Goal: Task Accomplishment & Management: Complete application form

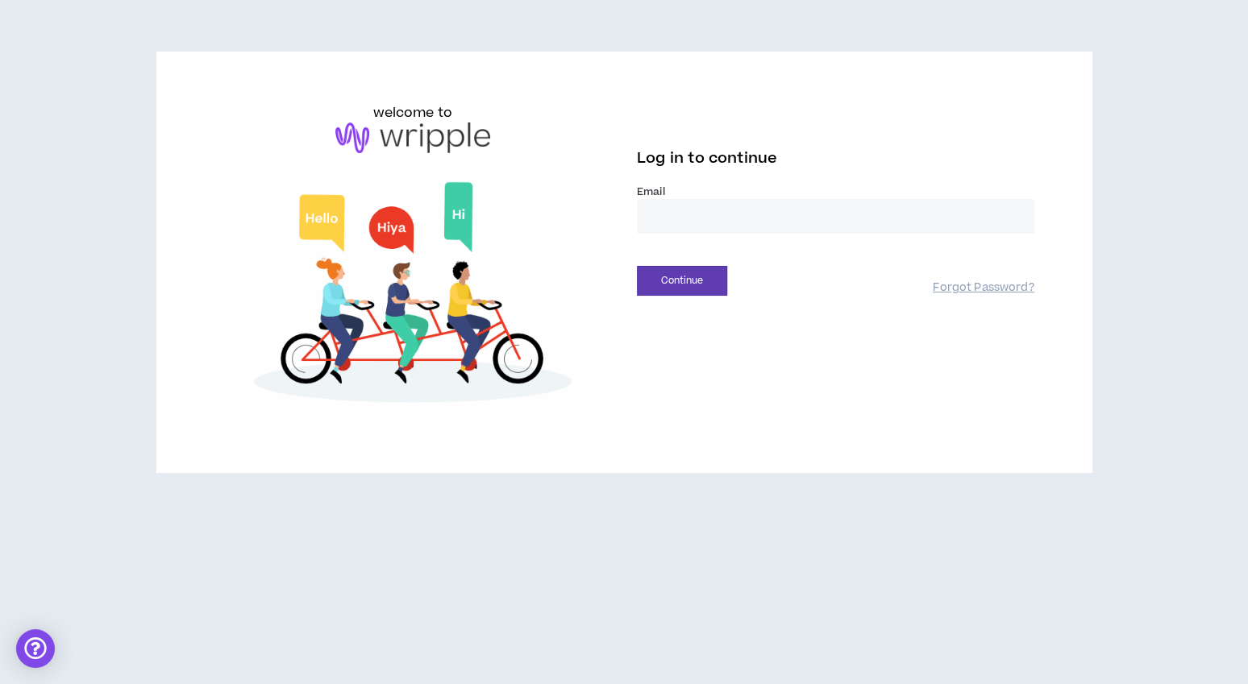
click at [673, 220] on input "email" at bounding box center [835, 216] width 397 height 35
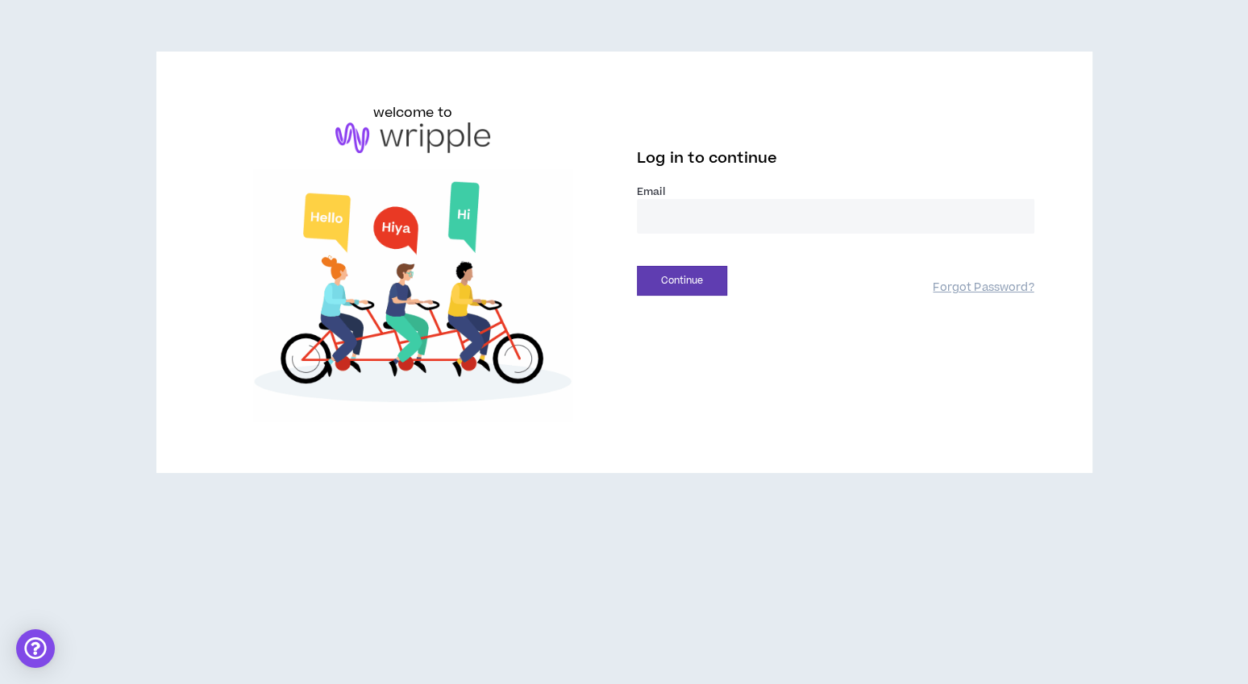
type input "**********"
click at [697, 277] on button "Continue" at bounding box center [682, 281] width 90 height 30
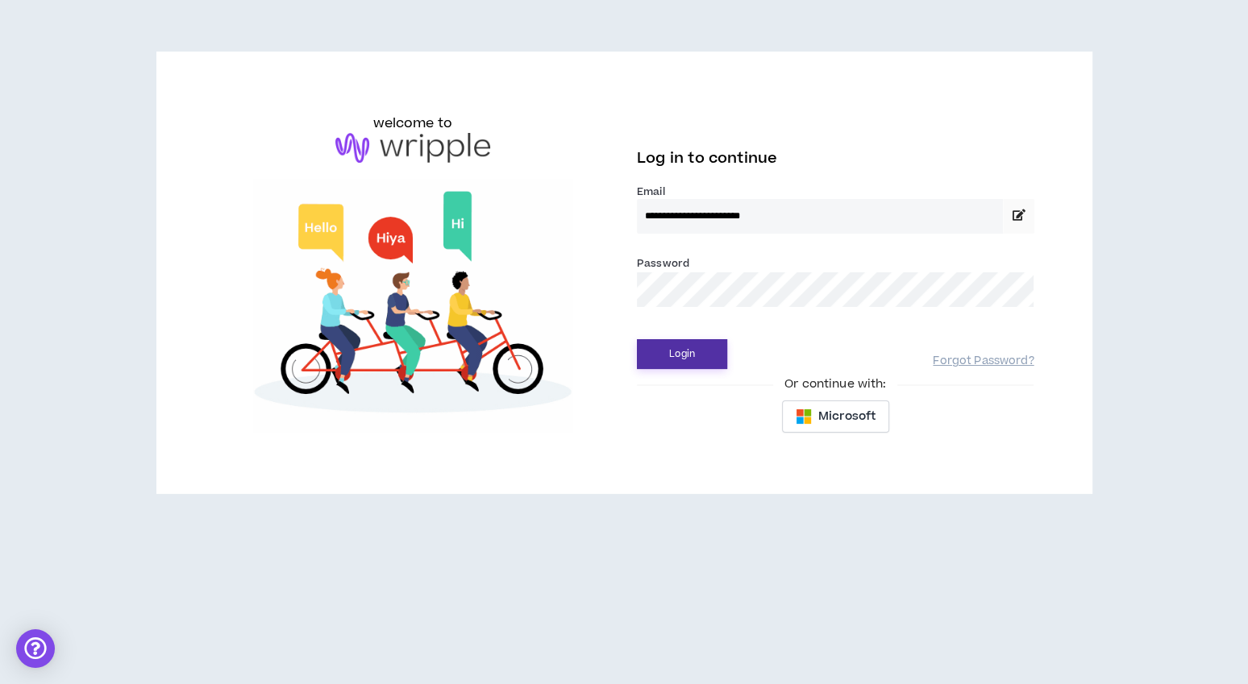
click at [693, 356] on button "Login" at bounding box center [682, 354] width 90 height 30
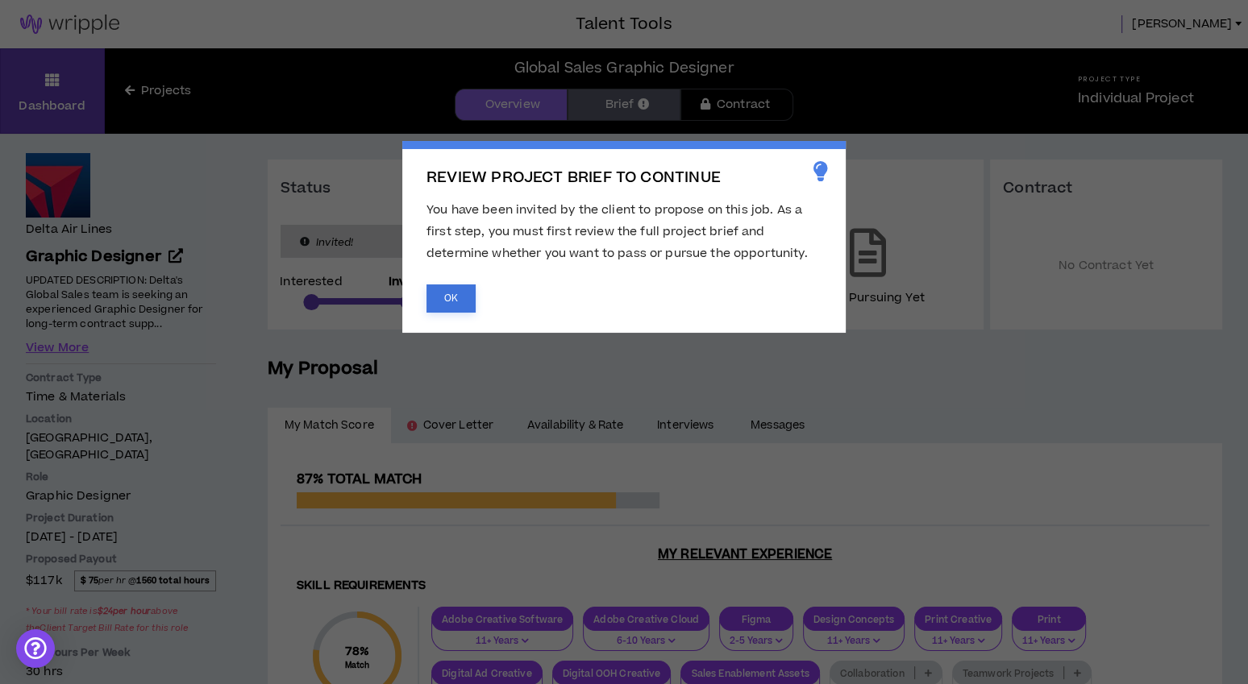
click at [463, 293] on button "OK" at bounding box center [450, 299] width 49 height 28
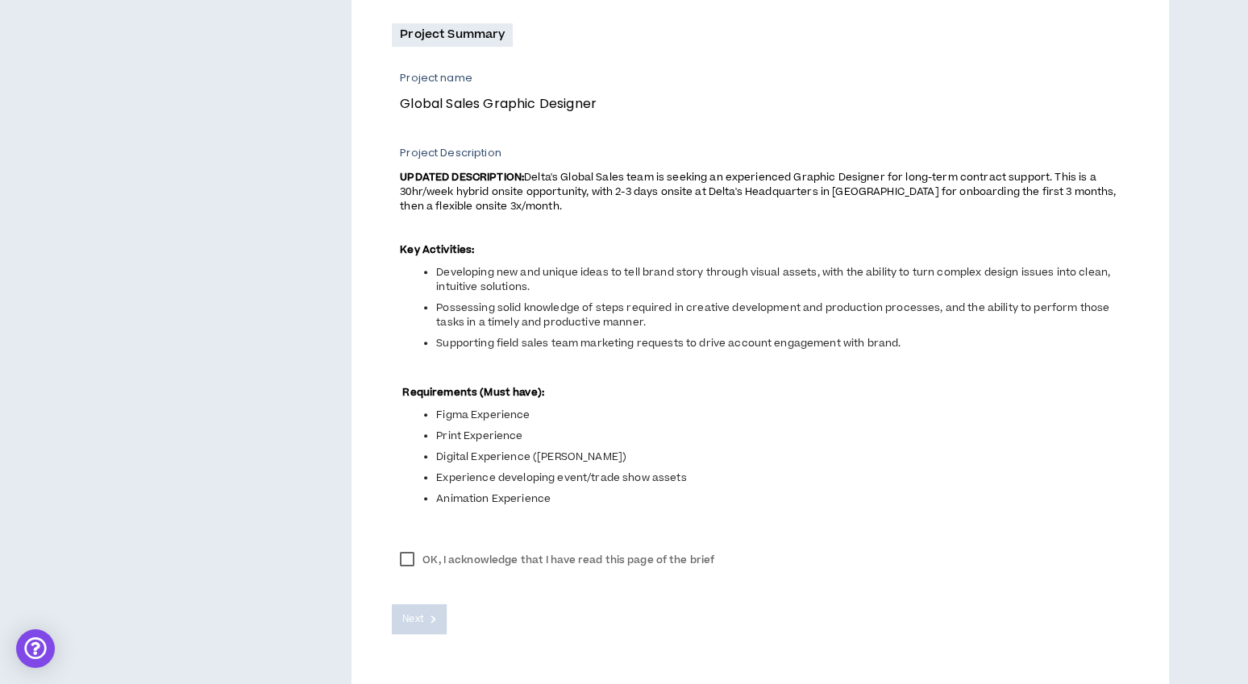
scroll to position [609, 0]
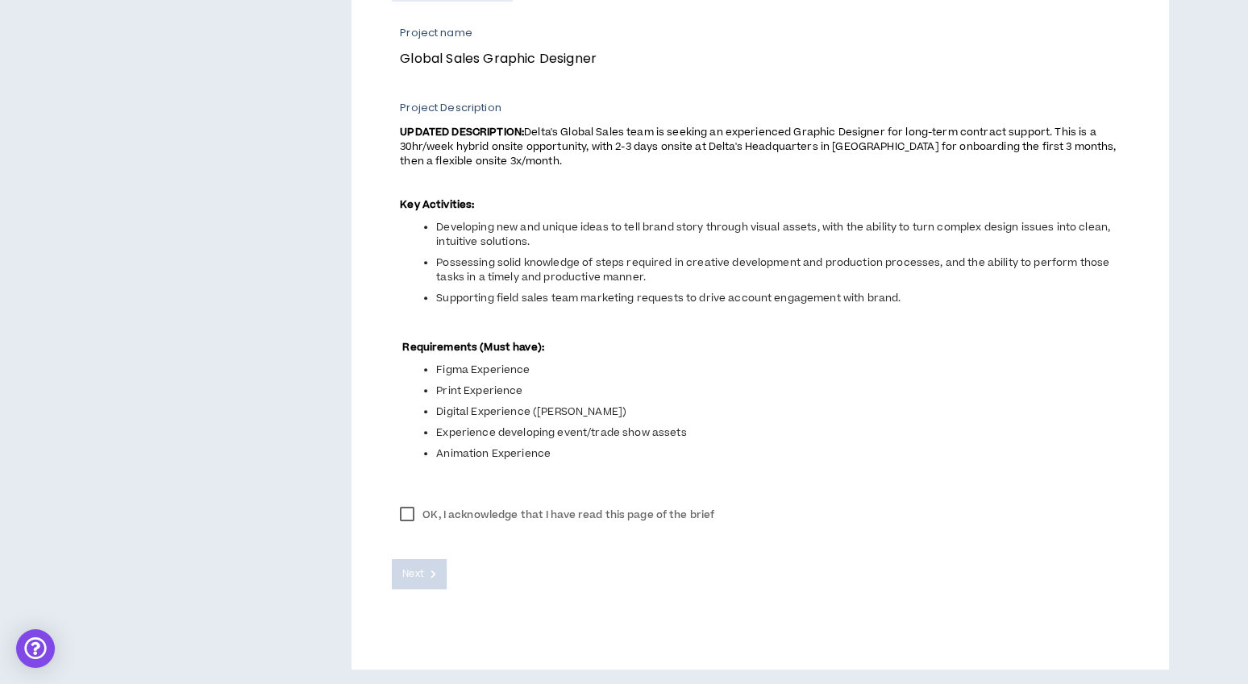
click at [409, 512] on label "OK, I acknowledge that I have read this page of the brief" at bounding box center [557, 515] width 331 height 24
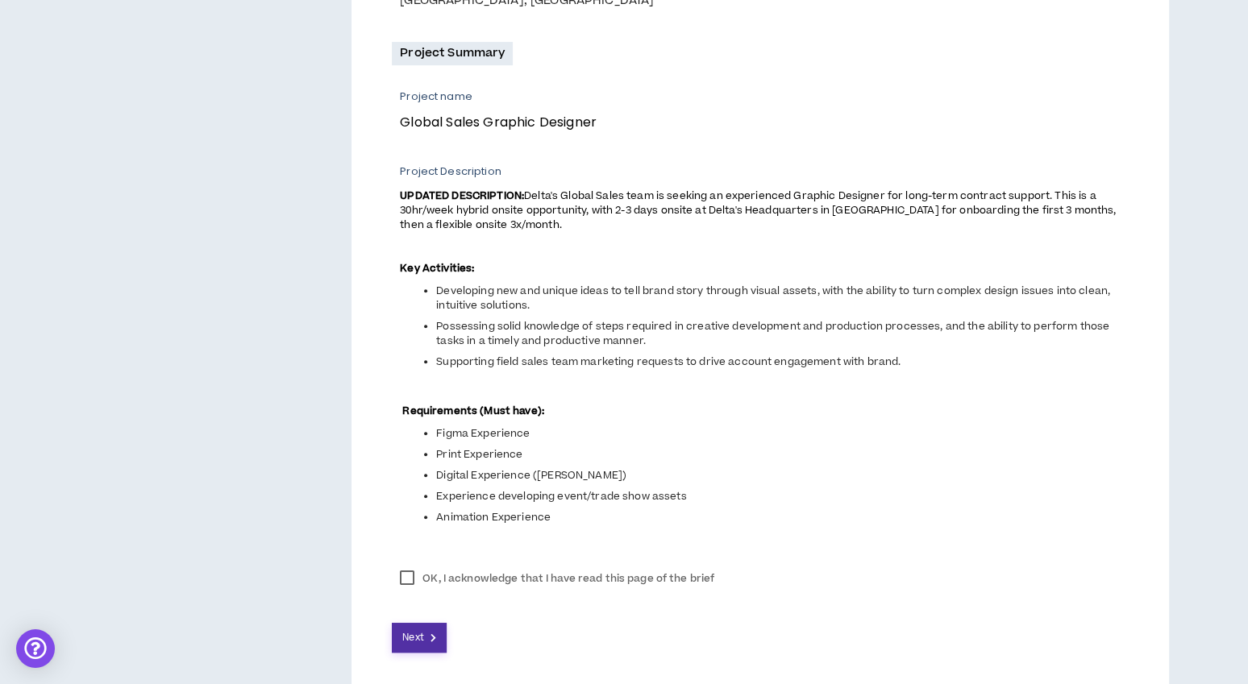
scroll to position [576, 0]
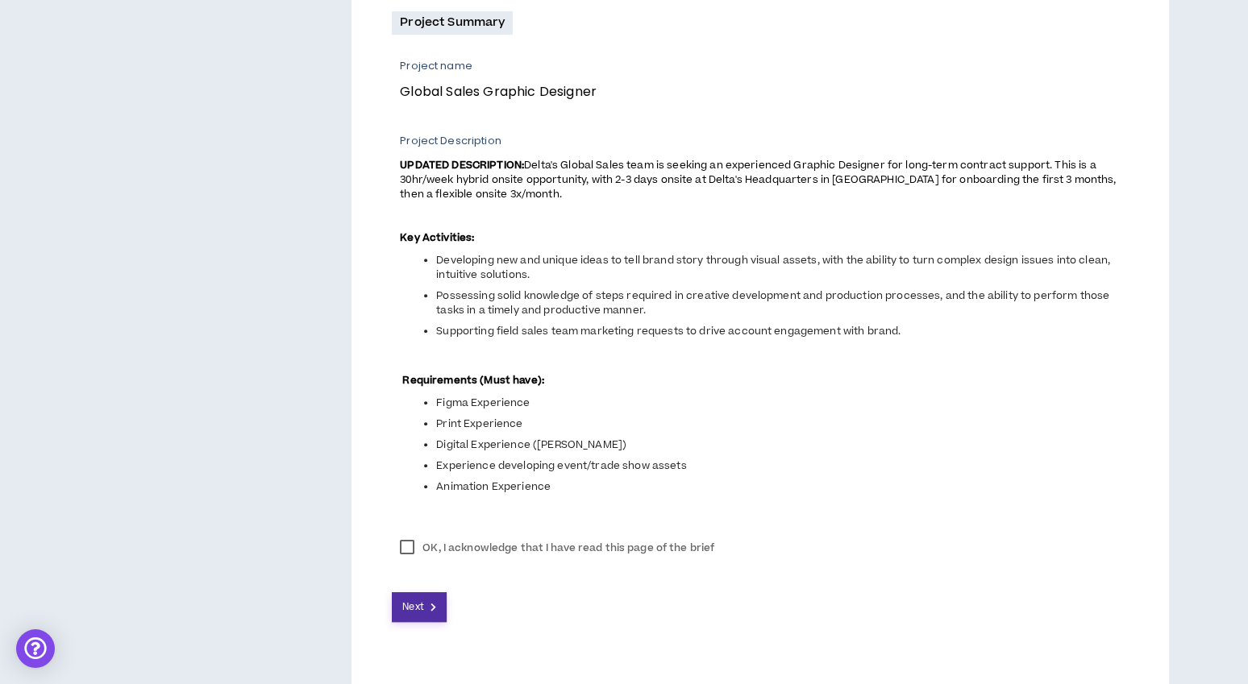
click at [434, 617] on button "Next" at bounding box center [419, 608] width 55 height 30
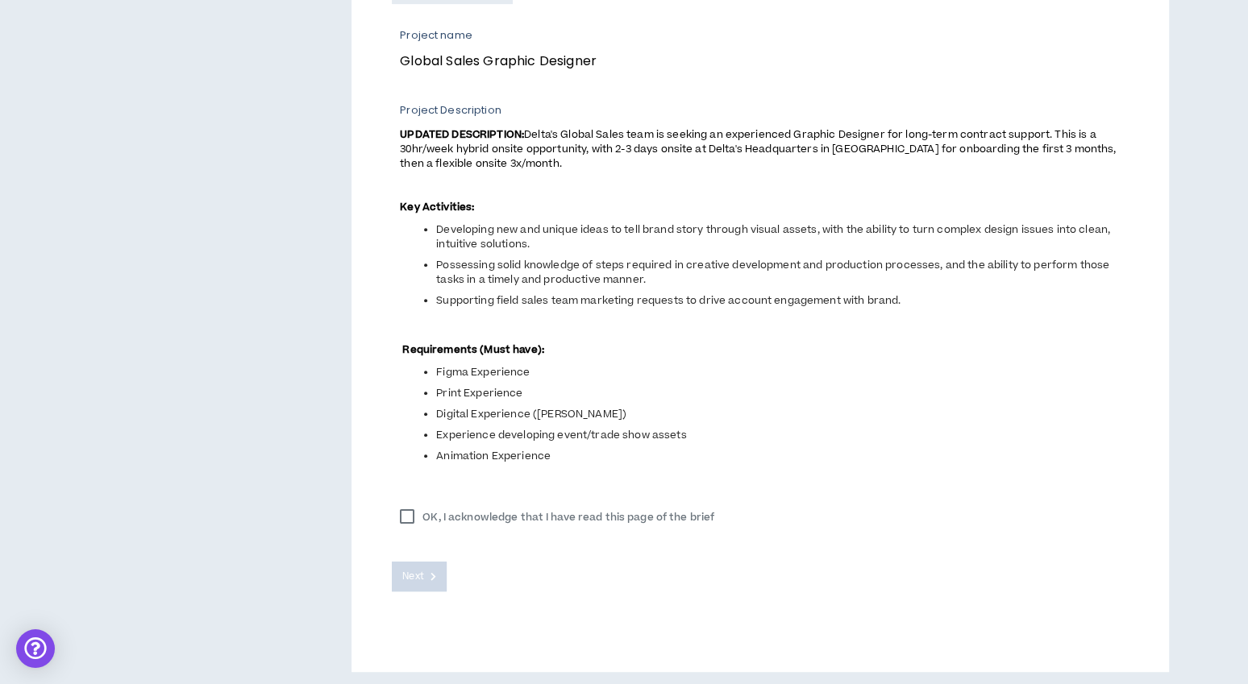
scroll to position [609, 0]
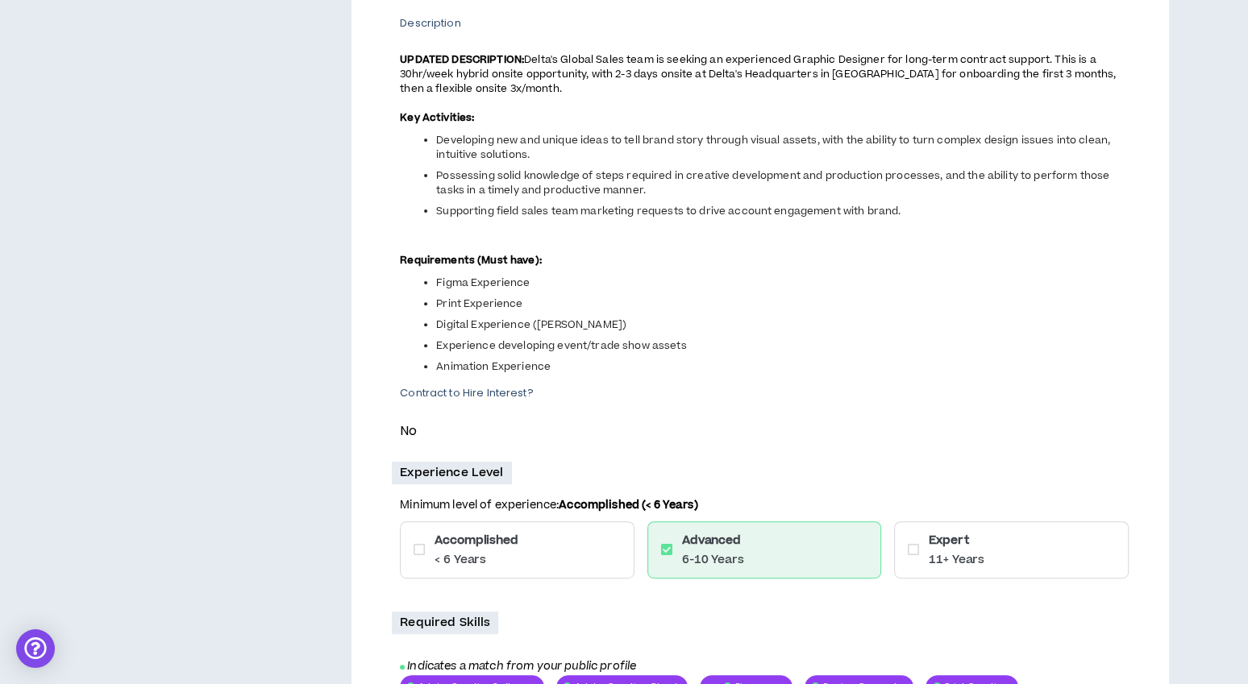
scroll to position [431, 0]
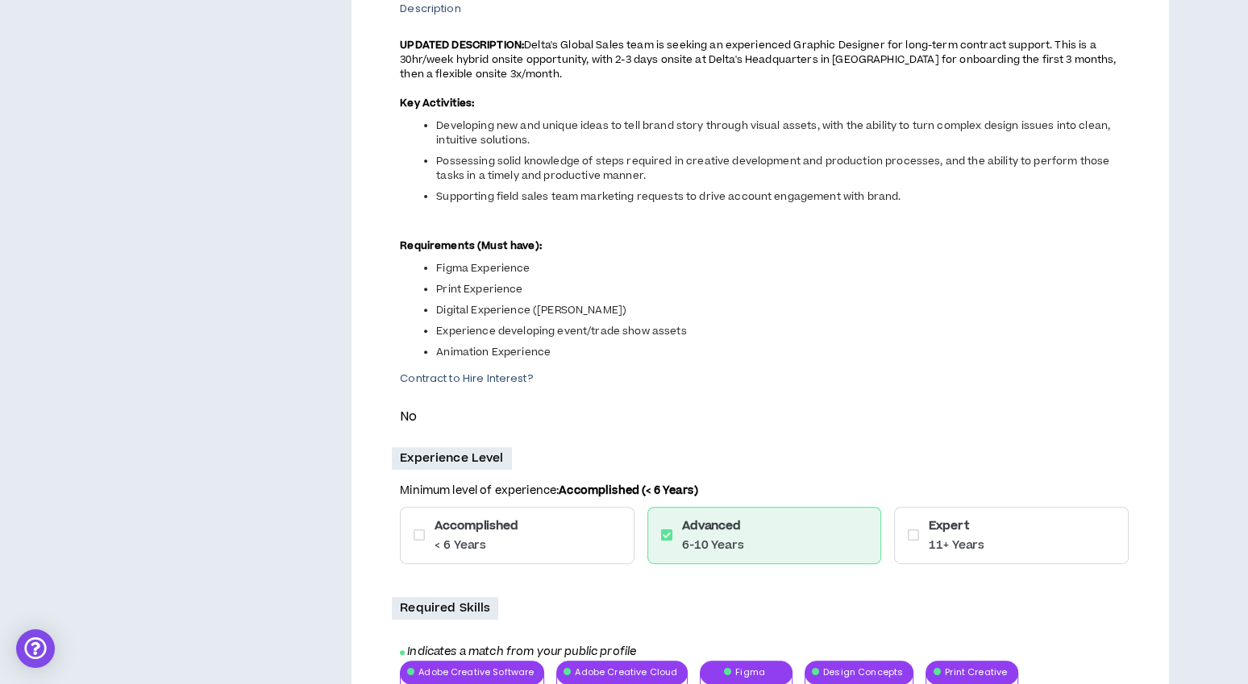
click at [911, 533] on icon at bounding box center [913, 535] width 11 height 13
click at [913, 536] on icon at bounding box center [913, 535] width 11 height 13
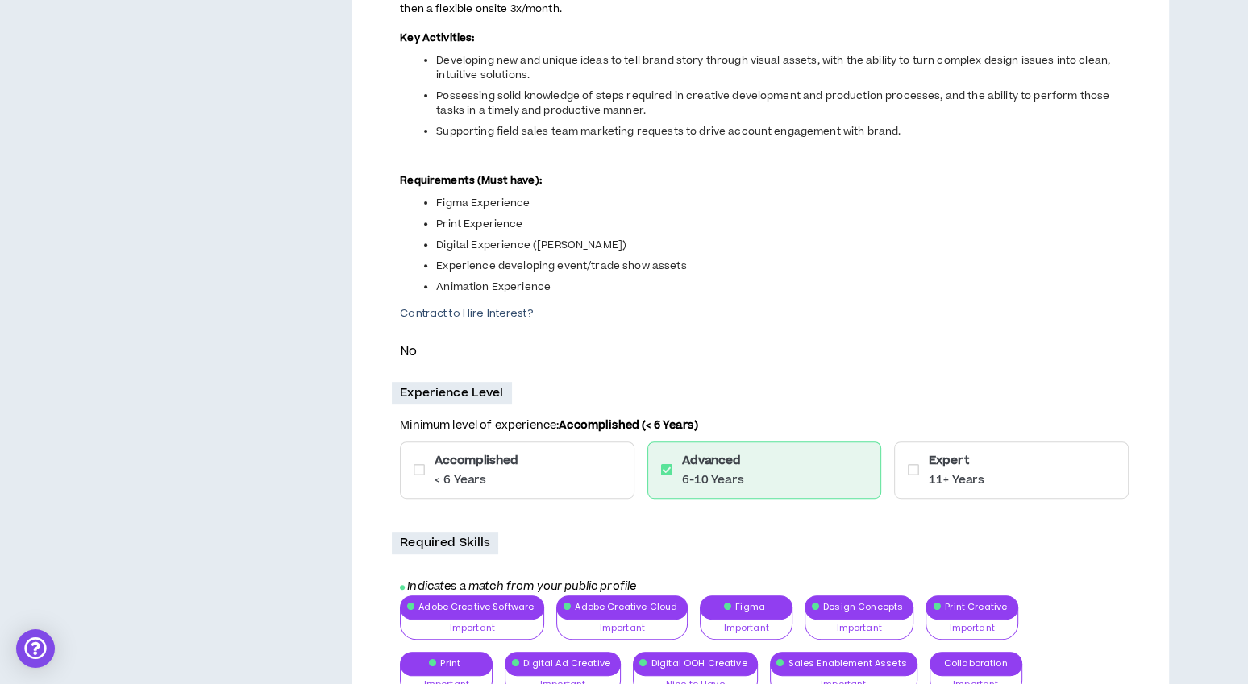
scroll to position [565, 0]
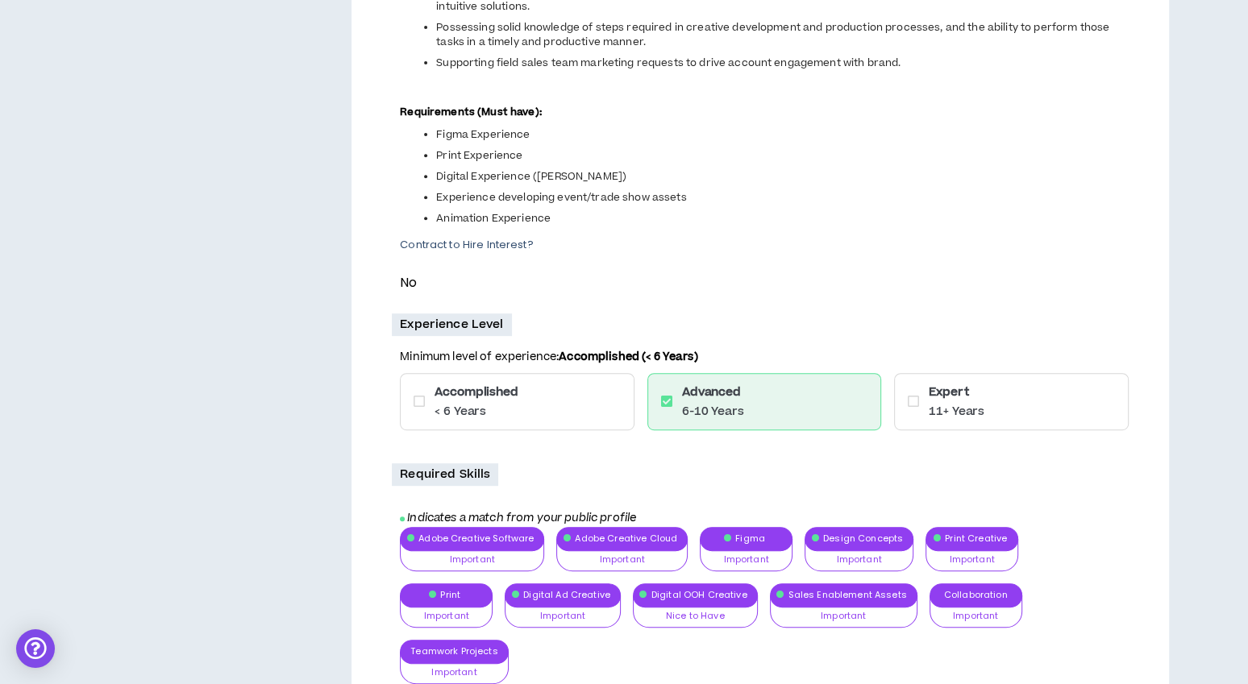
click at [913, 406] on icon at bounding box center [913, 401] width 11 height 13
click at [913, 397] on icon at bounding box center [913, 401] width 11 height 13
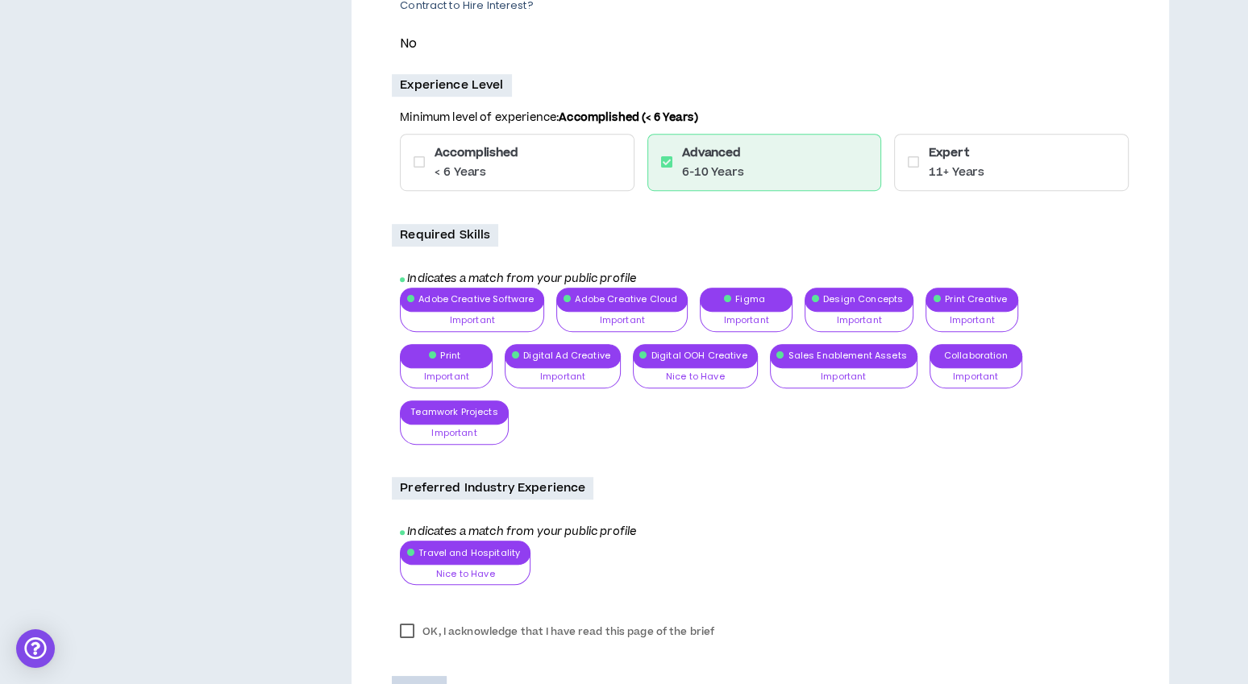
scroll to position [864, 0]
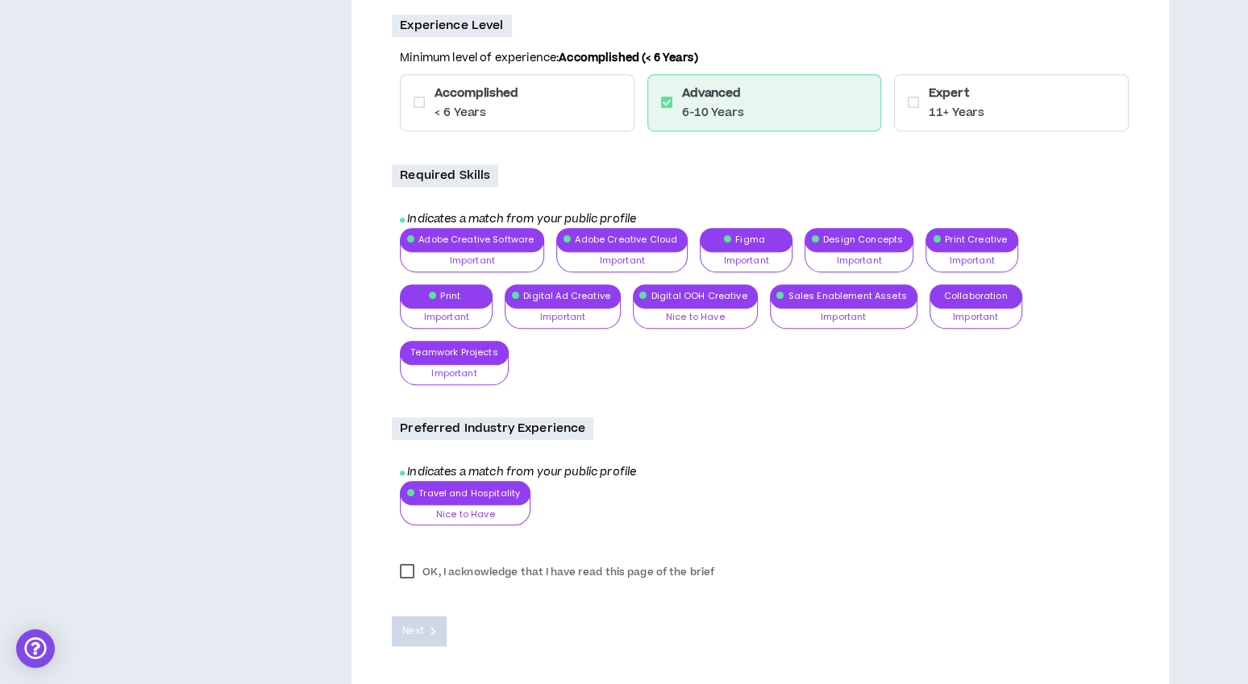
click at [409, 560] on label "OK, I acknowledge that I have read this page of the brief" at bounding box center [557, 572] width 331 height 24
click at [424, 617] on button "Next" at bounding box center [419, 632] width 55 height 30
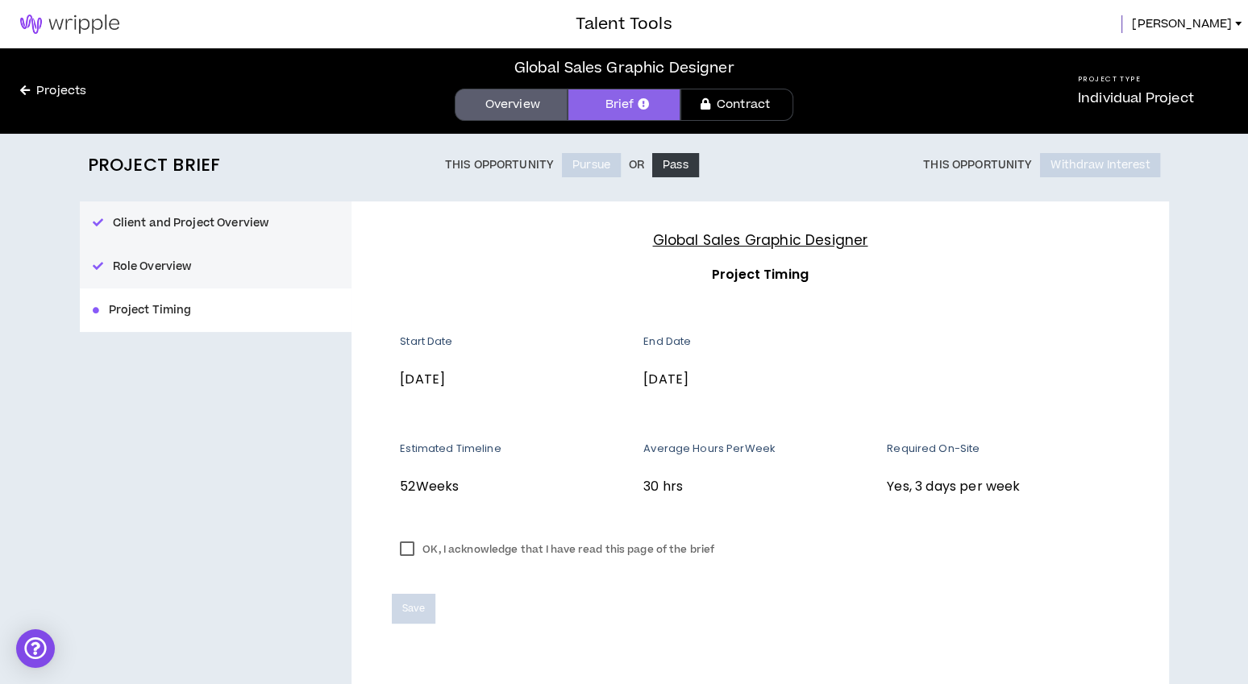
scroll to position [35, 0]
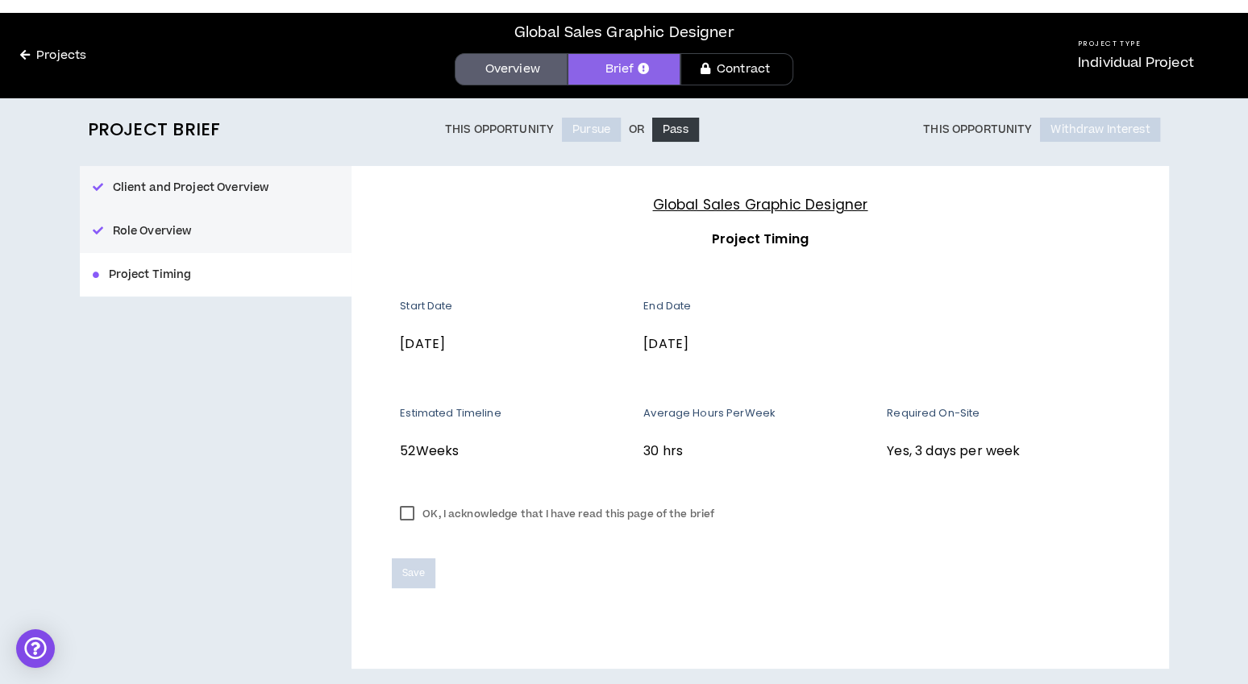
click at [409, 514] on label "OK, I acknowledge that I have read this page of the brief" at bounding box center [557, 514] width 331 height 24
click at [414, 568] on span "Save" at bounding box center [413, 573] width 22 height 15
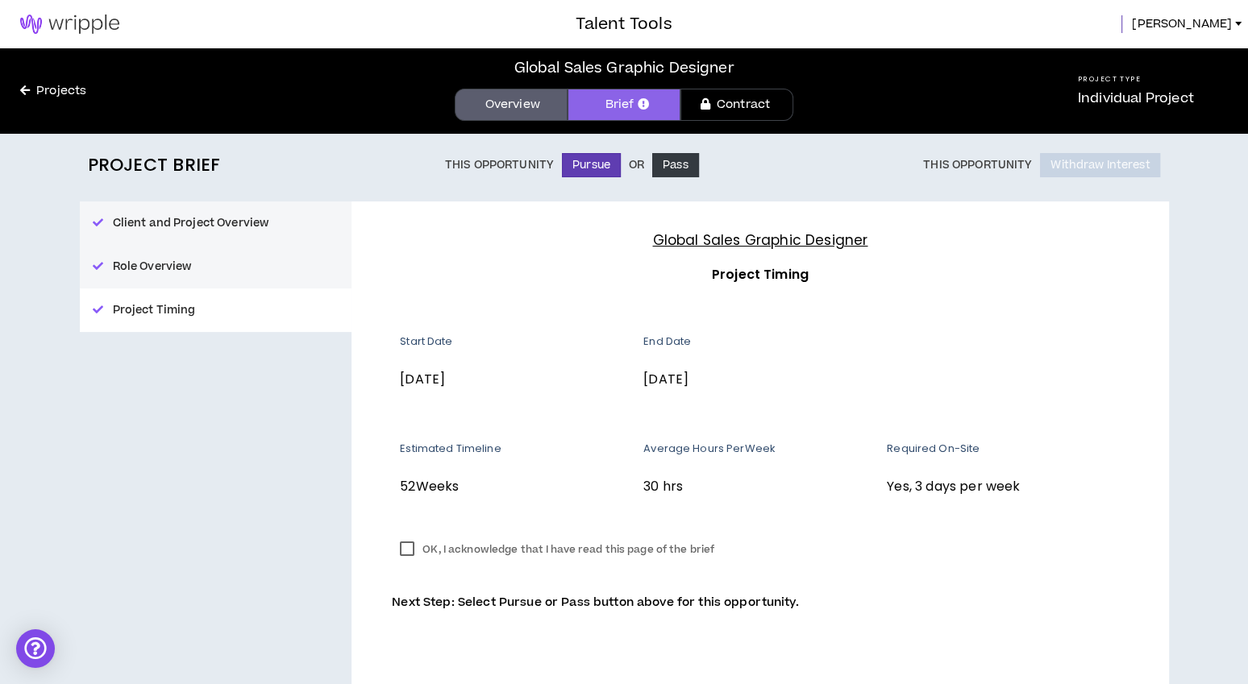
scroll to position [24, 0]
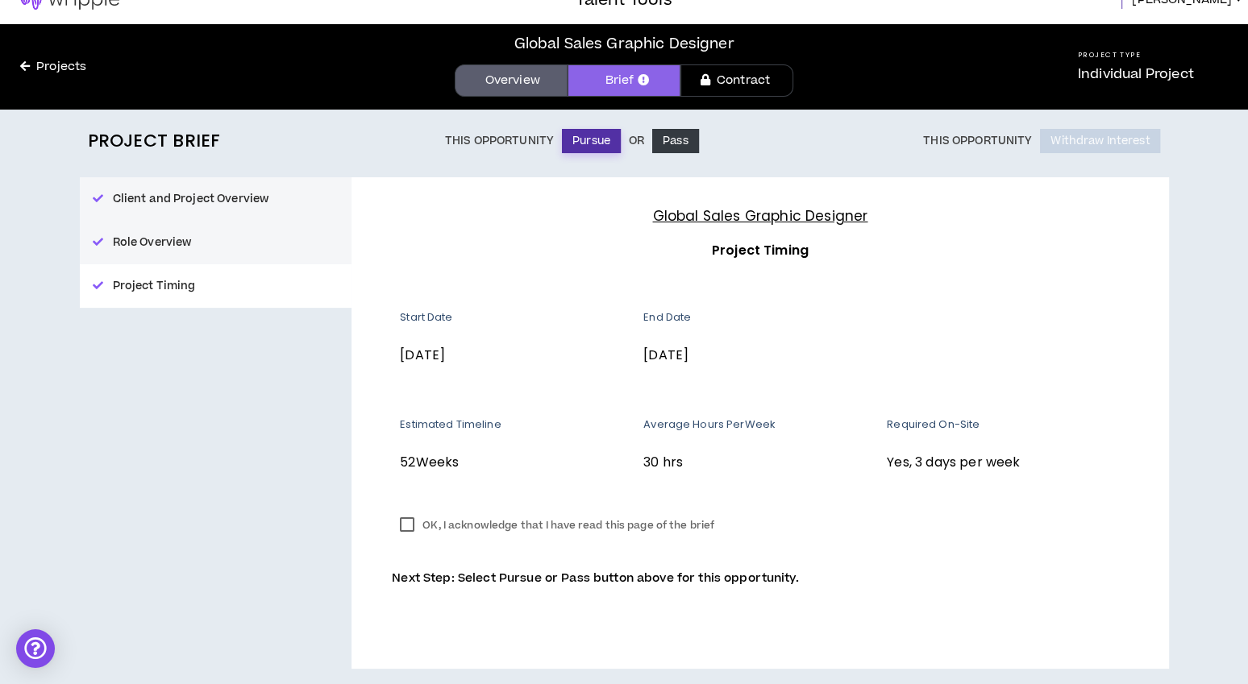
click at [599, 139] on button "Pursue" at bounding box center [591, 141] width 59 height 24
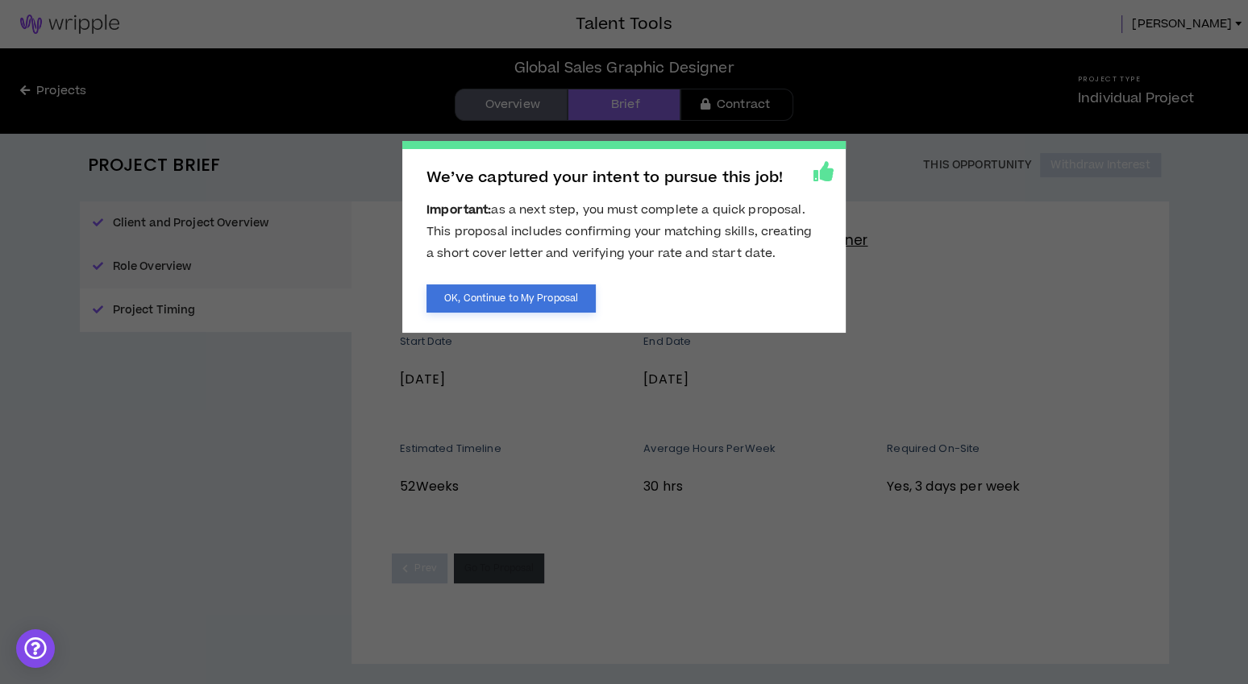
click at [522, 298] on button "OK, Continue to My Proposal" at bounding box center [510, 299] width 169 height 28
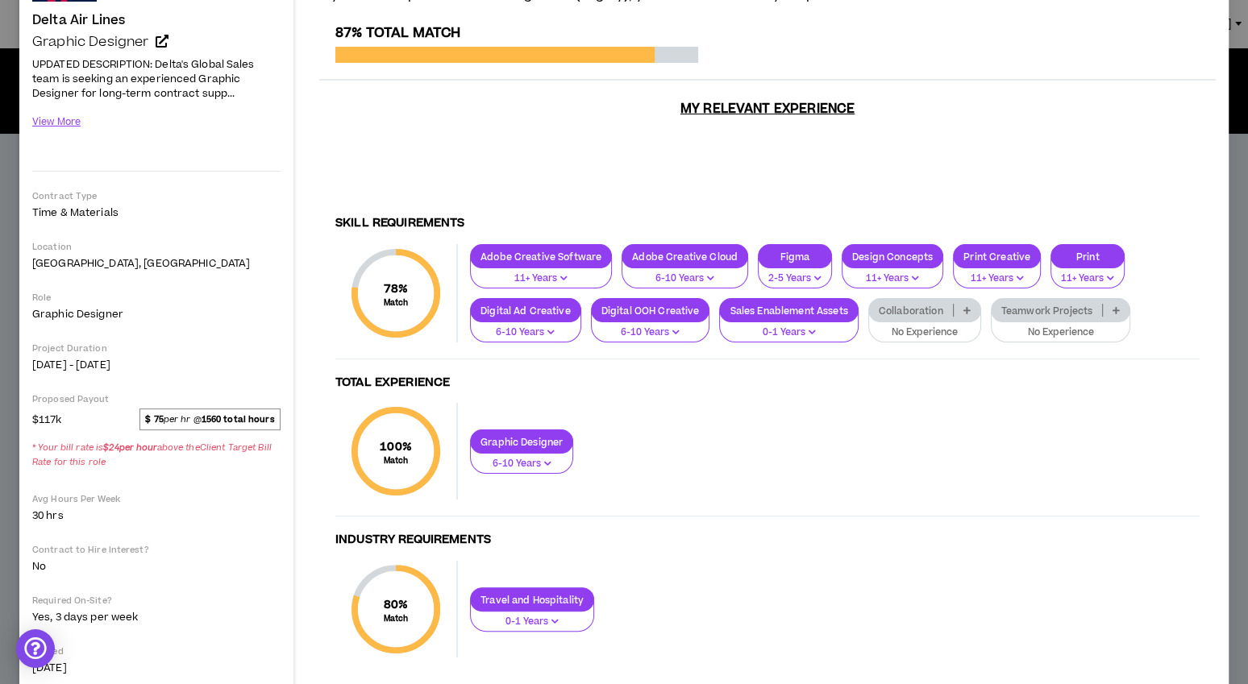
scroll to position [59, 0]
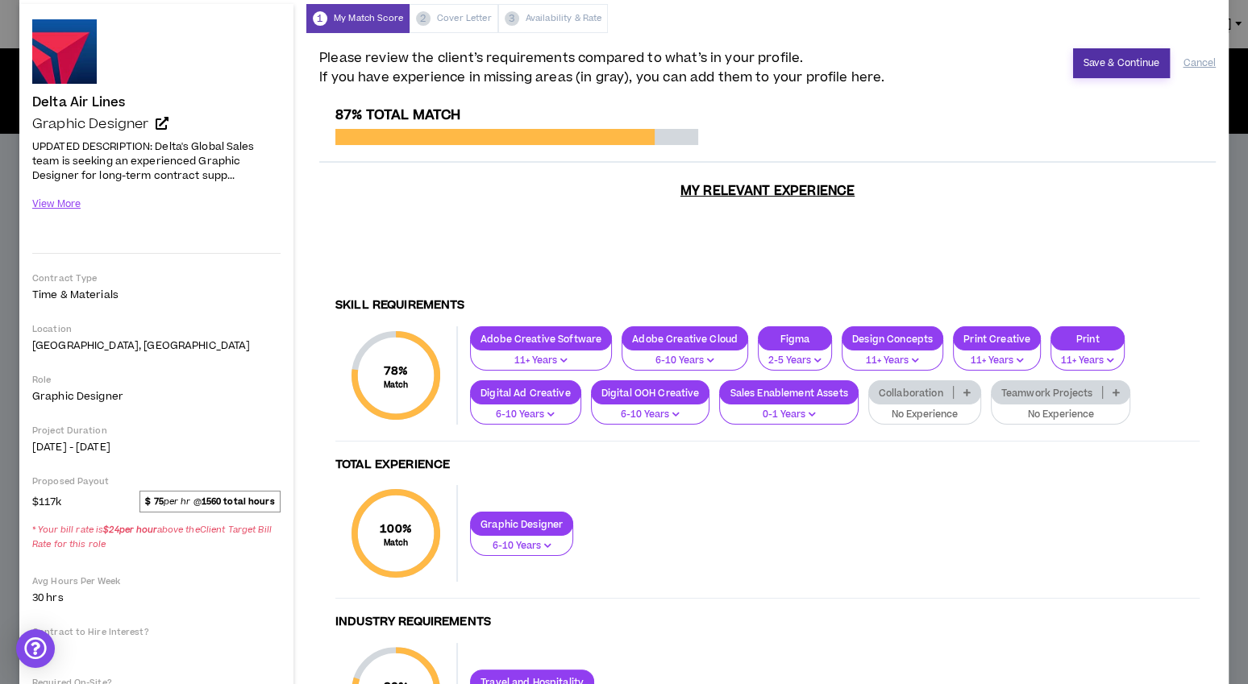
click at [1114, 52] on button "Save & Continue" at bounding box center [1122, 63] width 98 height 30
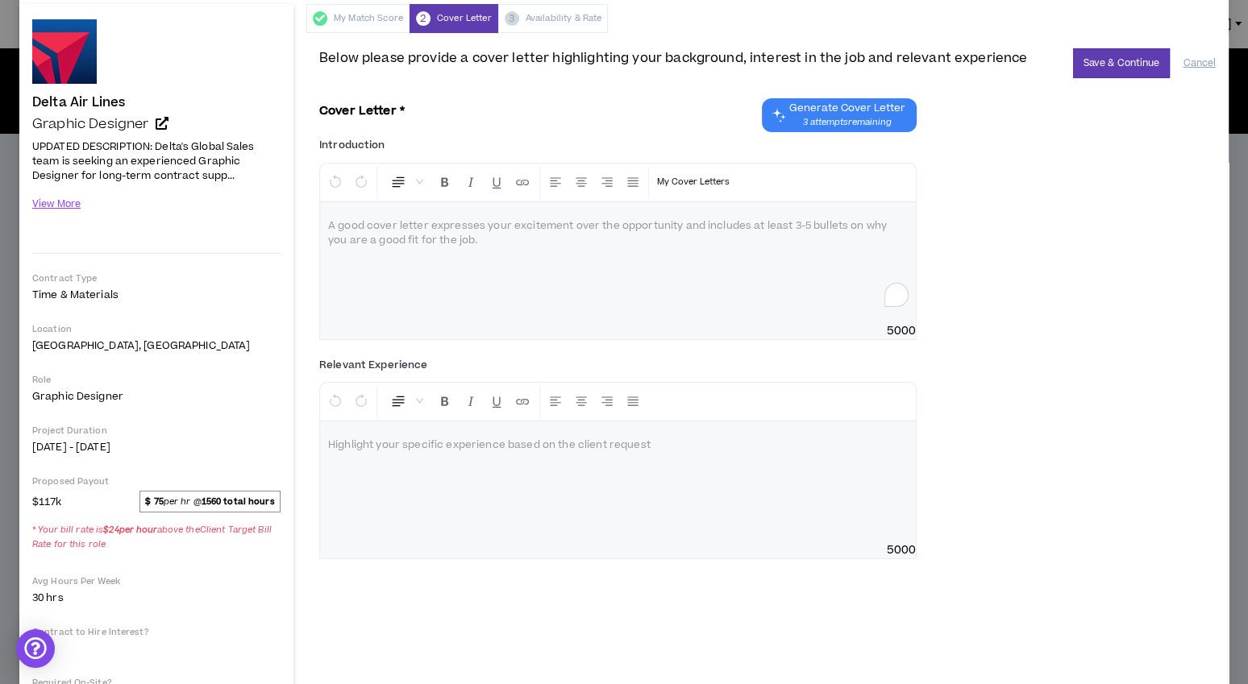
drag, startPoint x: 455, startPoint y: 237, endPoint x: 325, endPoint y: 220, distance: 131.7
click at [325, 220] on div "To enrich screen reader interactions, please activate Accessibility in Grammarl…" at bounding box center [618, 262] width 596 height 121
click at [60, 204] on button "View More" at bounding box center [56, 204] width 49 height 28
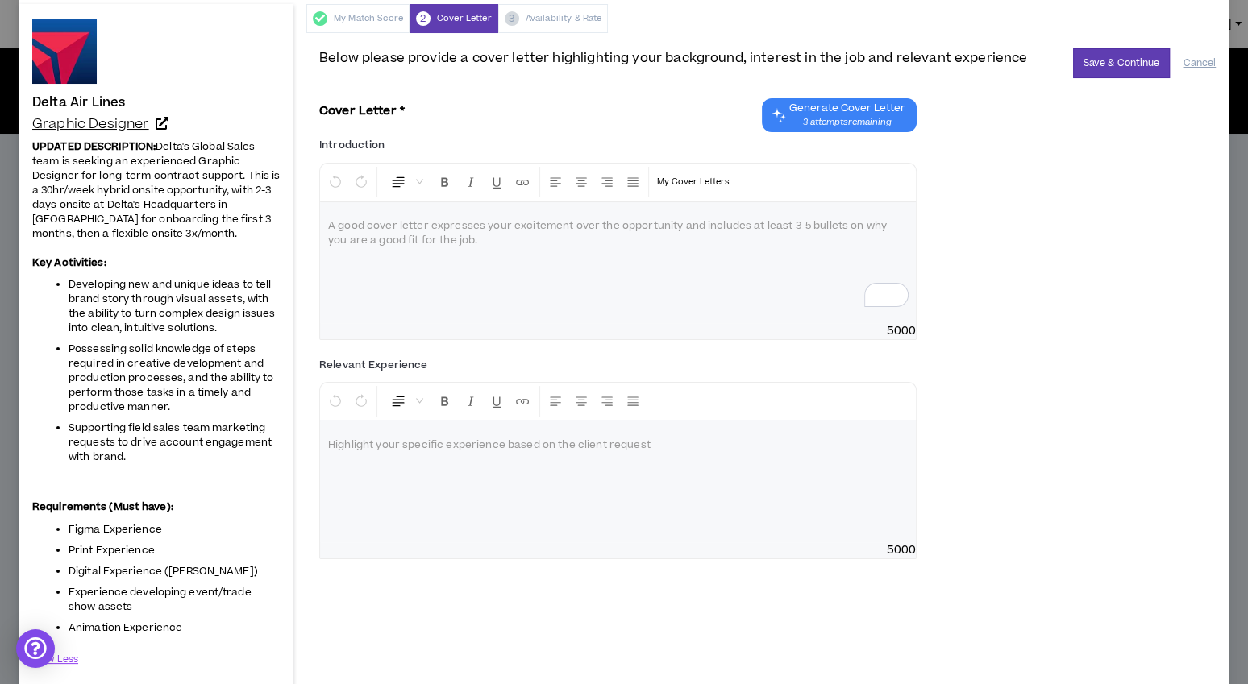
click at [160, 120] on icon at bounding box center [162, 123] width 13 height 13
click at [644, 254] on div "To enrich screen reader interactions, please activate Accessibility in Grammarl…" at bounding box center [618, 262] width 596 height 121
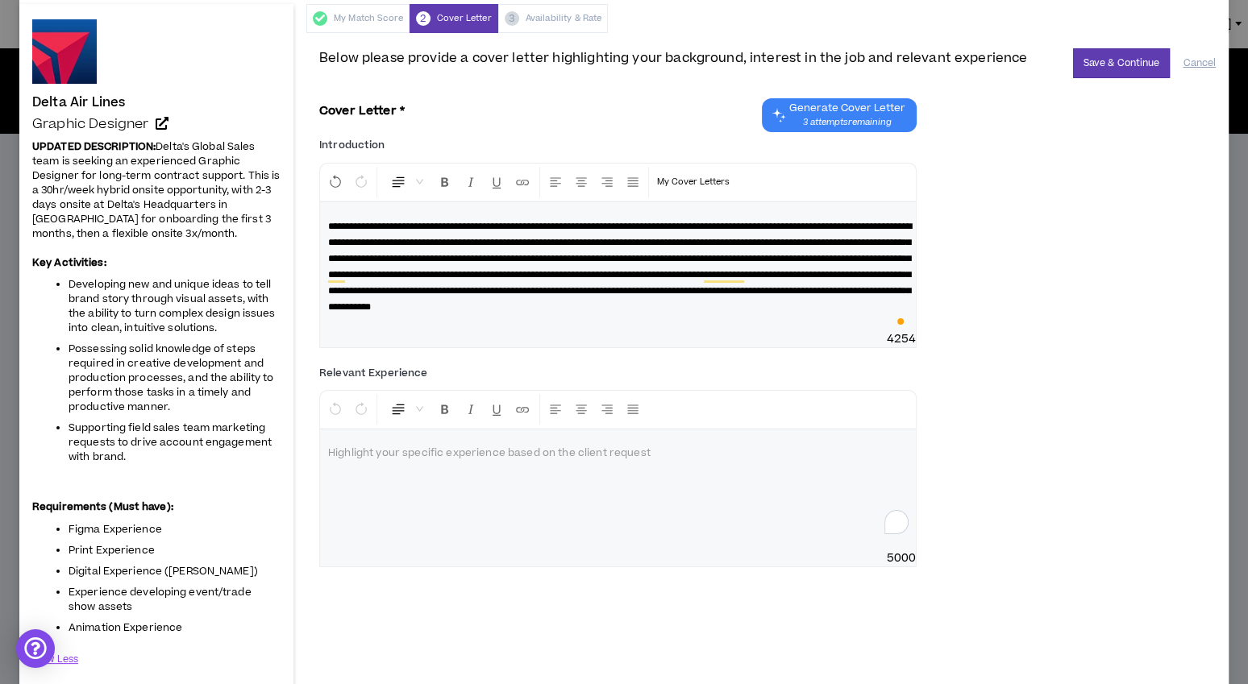
click at [462, 497] on div "To enrich screen reader interactions, please activate Accessibility in Grammarl…" at bounding box center [618, 490] width 596 height 121
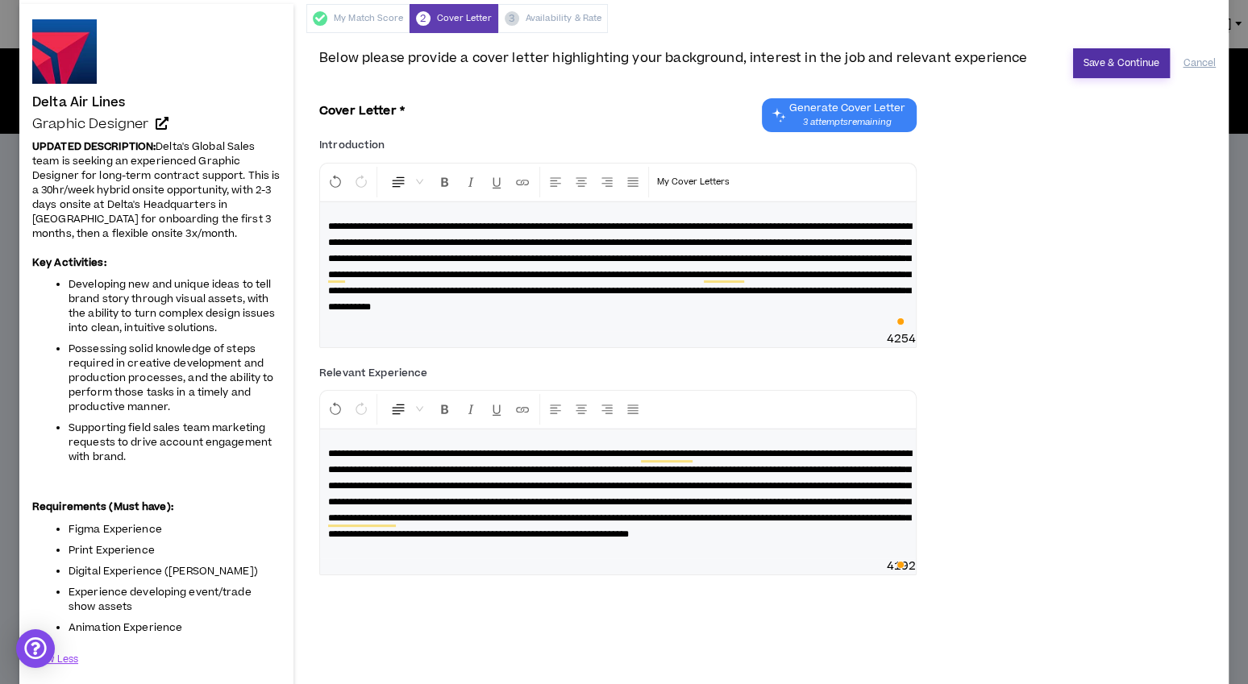
click at [1142, 64] on button "Save & Continue" at bounding box center [1122, 63] width 98 height 30
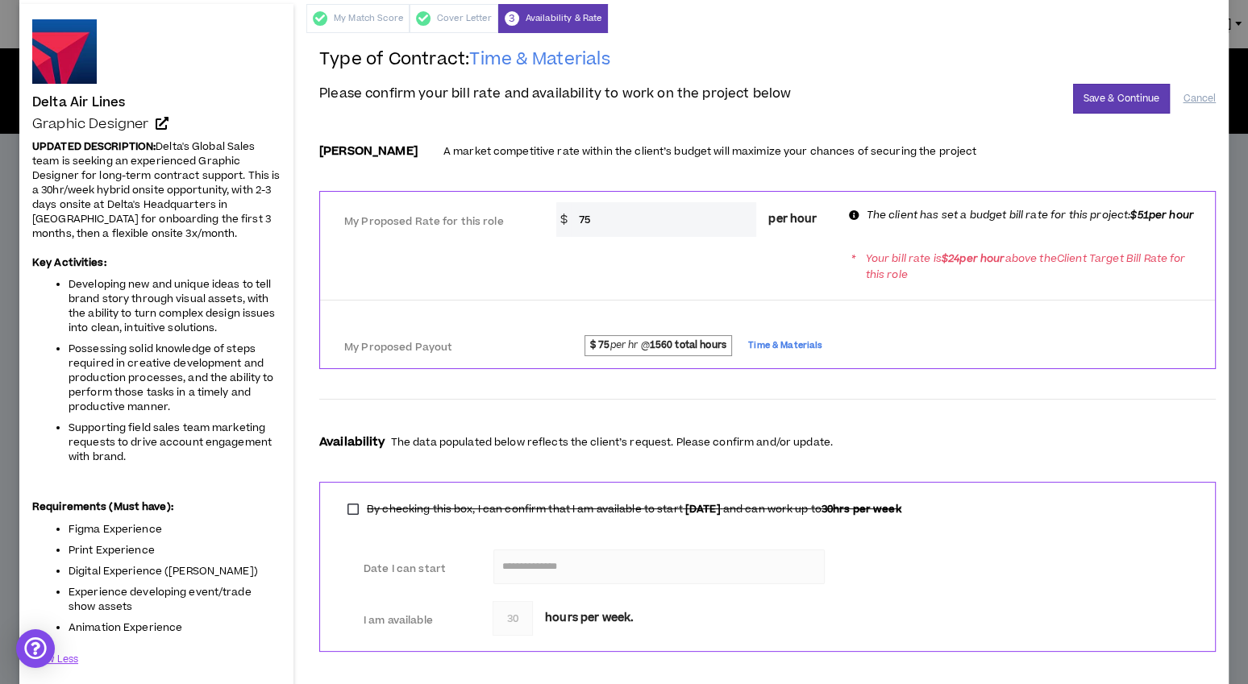
click at [590, 218] on input "75" at bounding box center [664, 219] width 186 height 35
drag, startPoint x: 613, startPoint y: 218, endPoint x: 539, endPoint y: 218, distance: 73.4
click at [540, 218] on div "My Proposed Rate for this role * $ 75 per hour The client has set a budget bill…" at bounding box center [767, 217] width 895 height 39
type input "60"
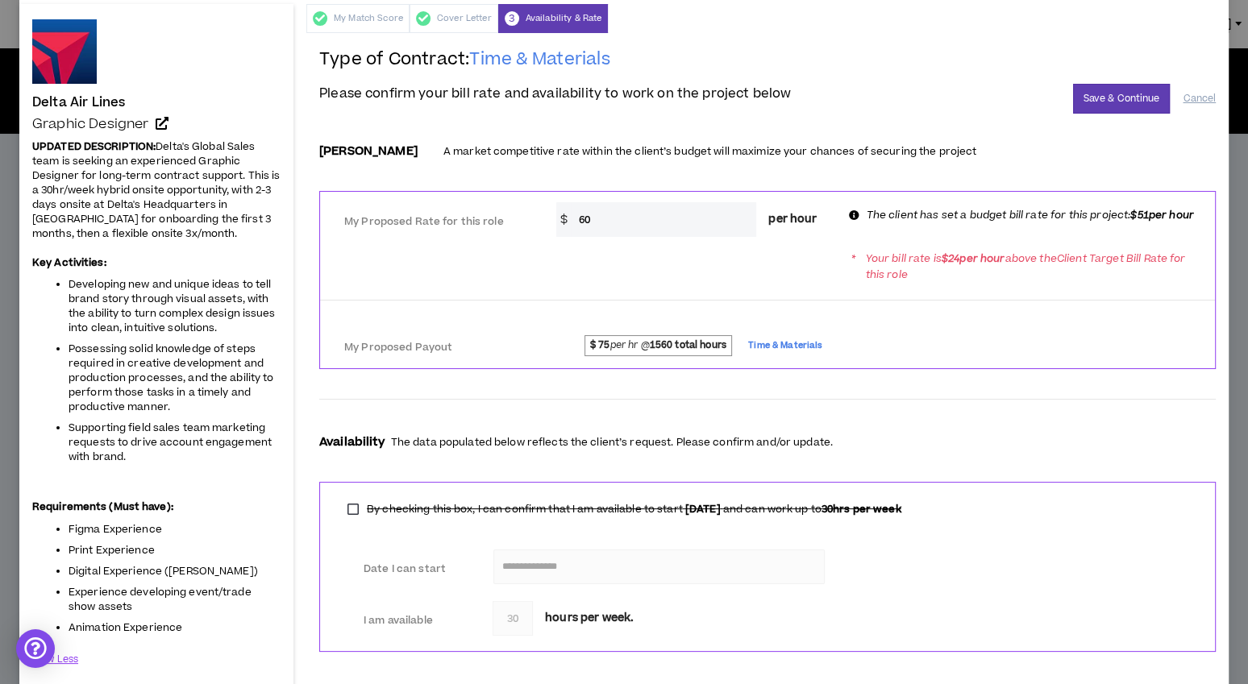
click at [688, 268] on div "* Your bill rate is $ 24 per hour above the Client Target Bill Rate for this ro…" at bounding box center [767, 265] width 895 height 45
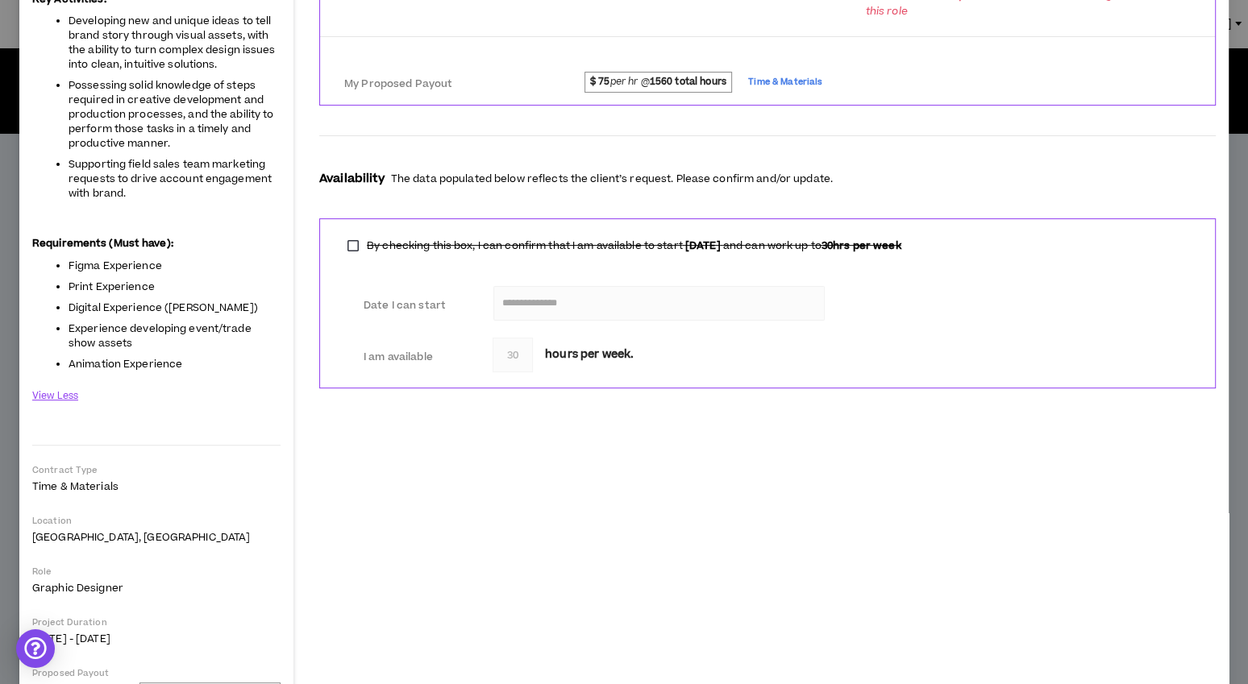
scroll to position [0, 0]
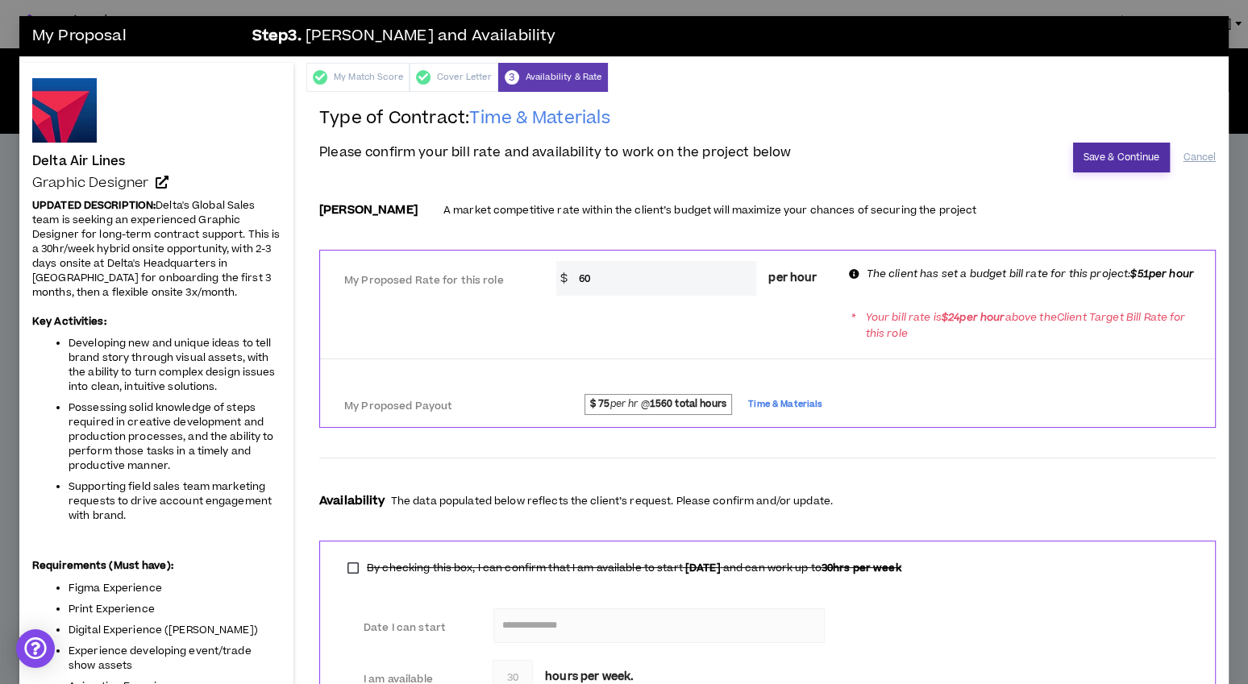
click at [1092, 152] on button "Save & Continue" at bounding box center [1122, 158] width 98 height 30
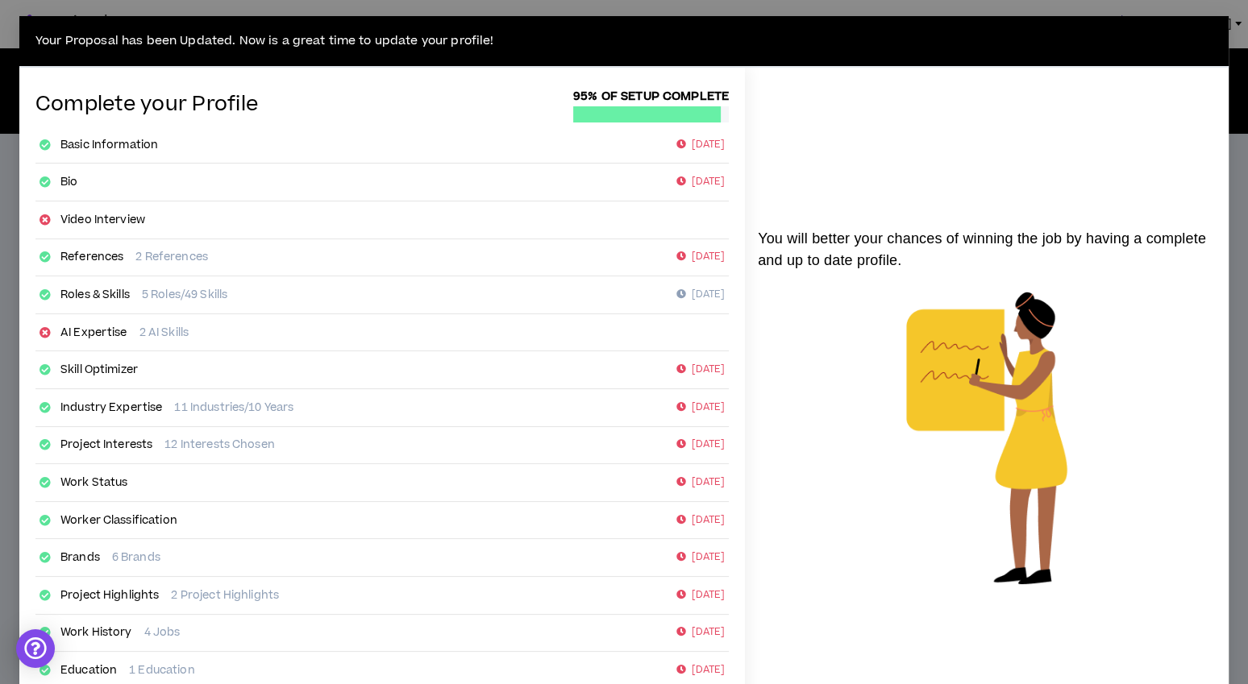
scroll to position [156, 0]
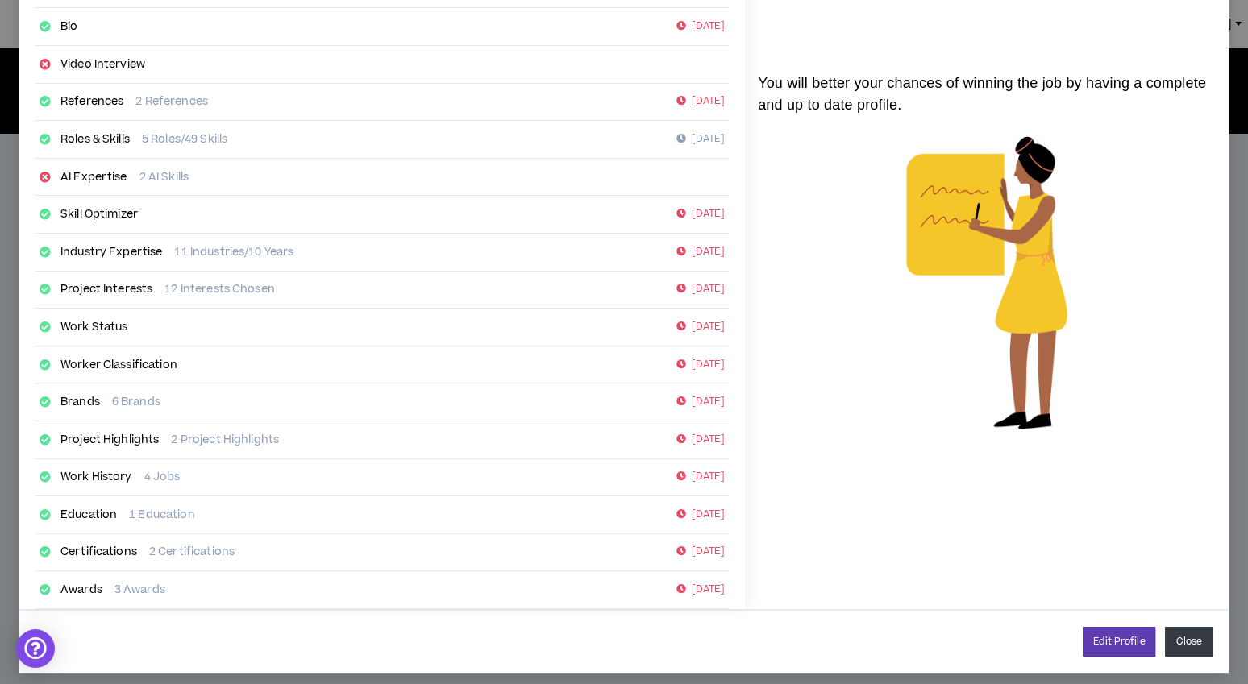
click at [1183, 634] on button "Close" at bounding box center [1189, 642] width 48 height 30
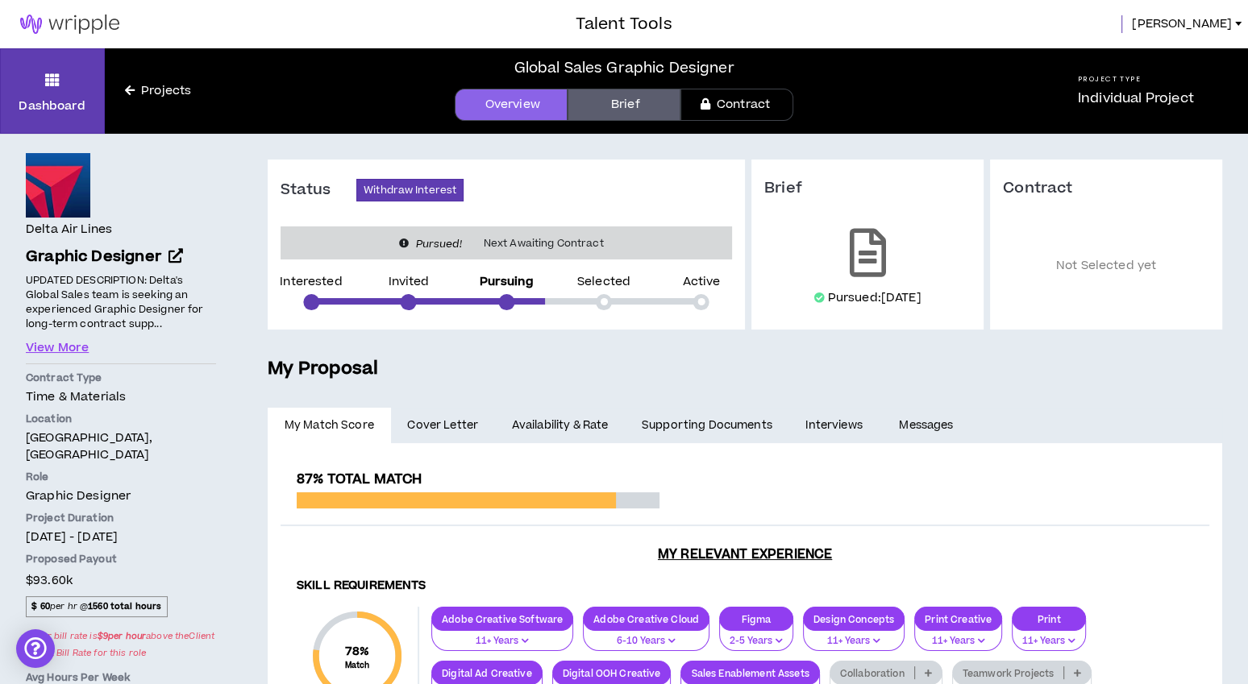
click at [140, 93] on link "Projects" at bounding box center [158, 91] width 106 height 18
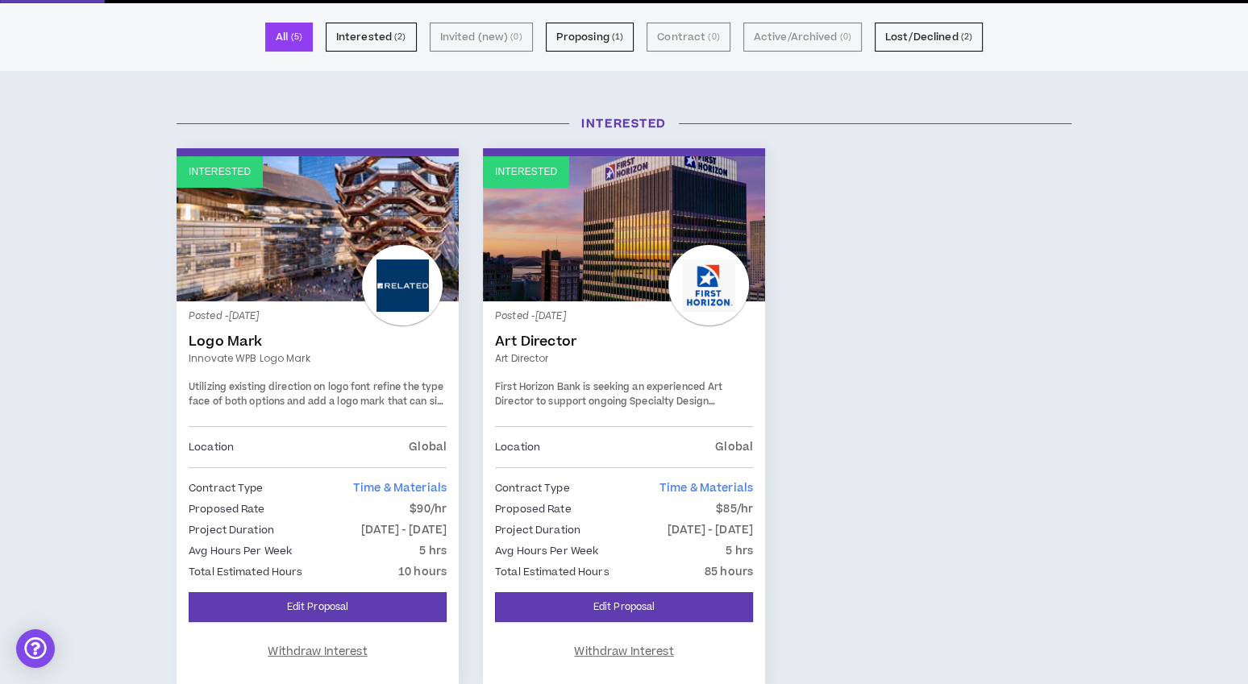
scroll to position [118, 0]
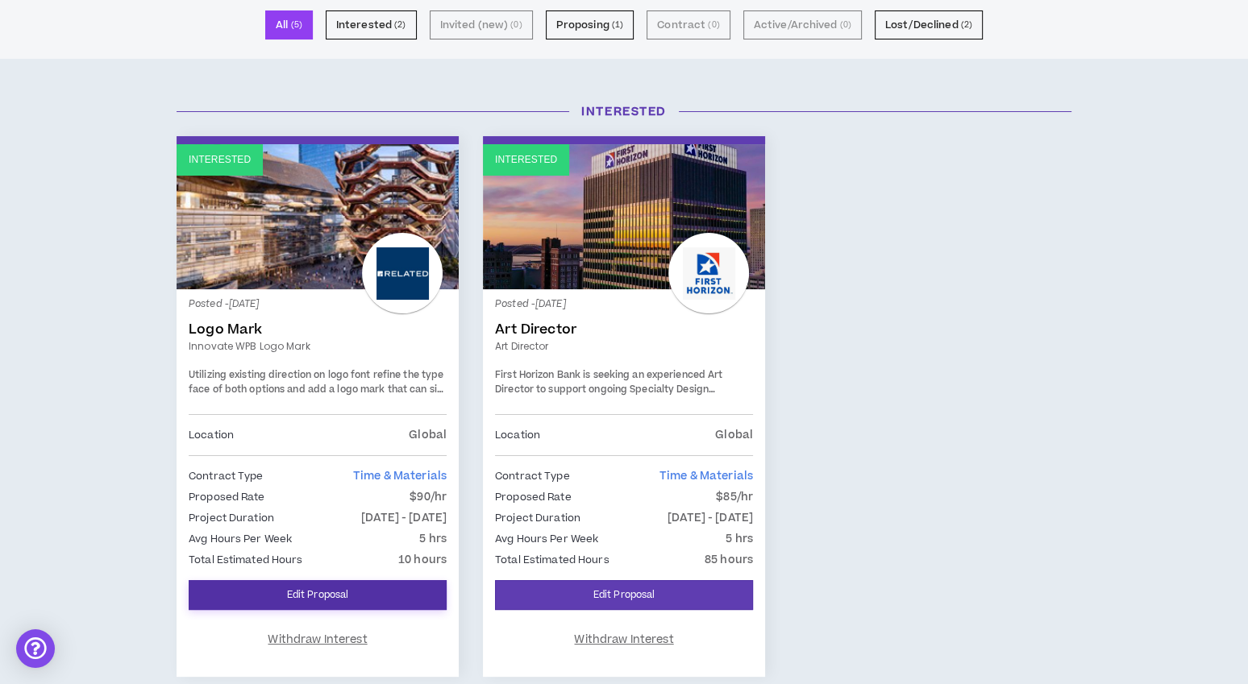
click at [260, 589] on link "Edit Proposal" at bounding box center [318, 595] width 258 height 30
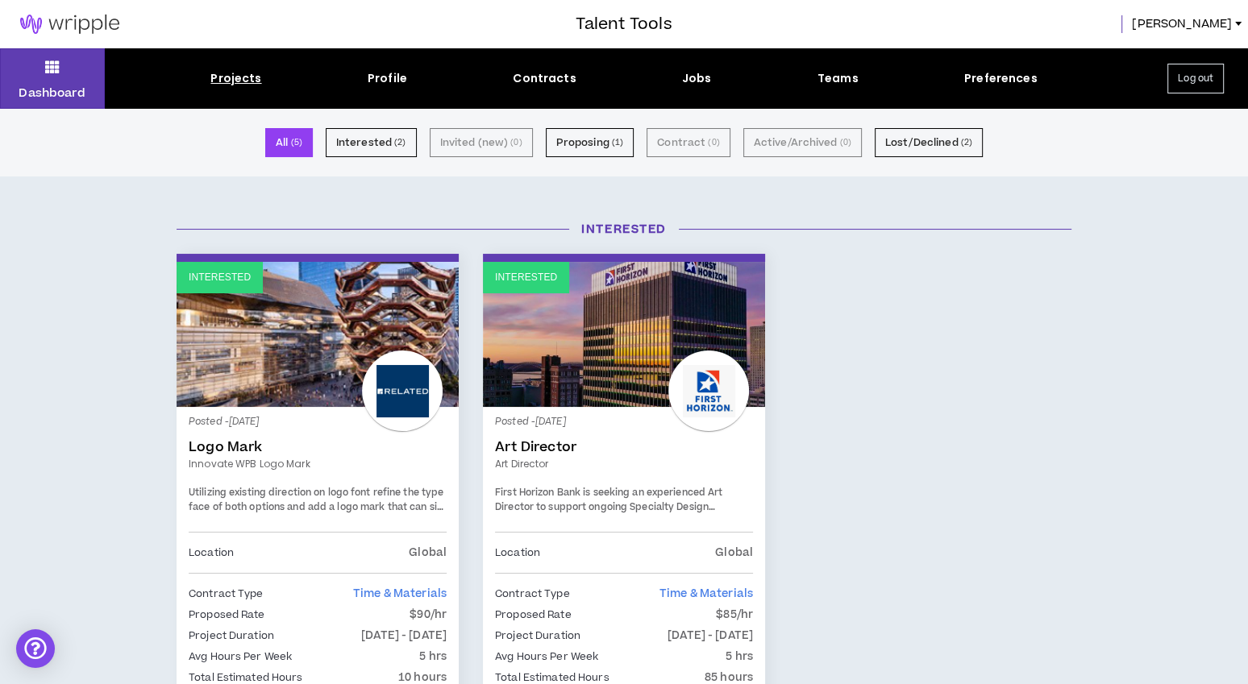
click at [241, 82] on div "Projects" at bounding box center [235, 78] width 51 height 17
click at [57, 81] on button "Dashboard" at bounding box center [52, 78] width 105 height 60
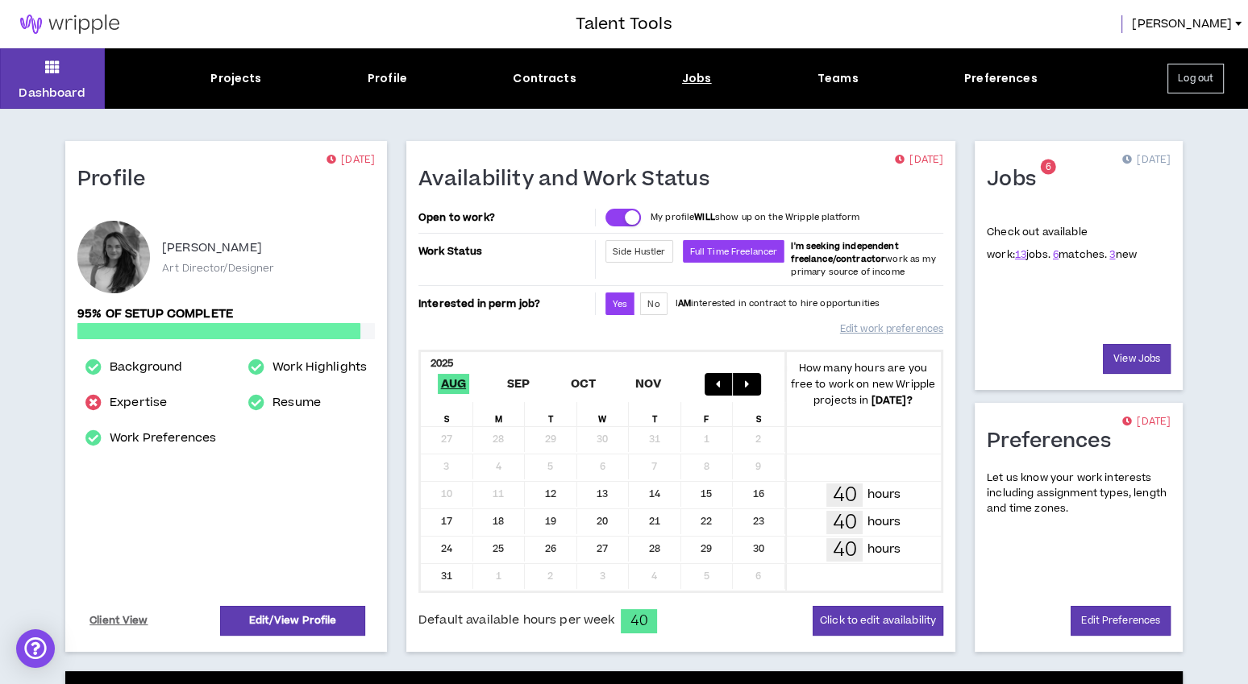
click at [703, 77] on div "Jobs" at bounding box center [697, 78] width 30 height 17
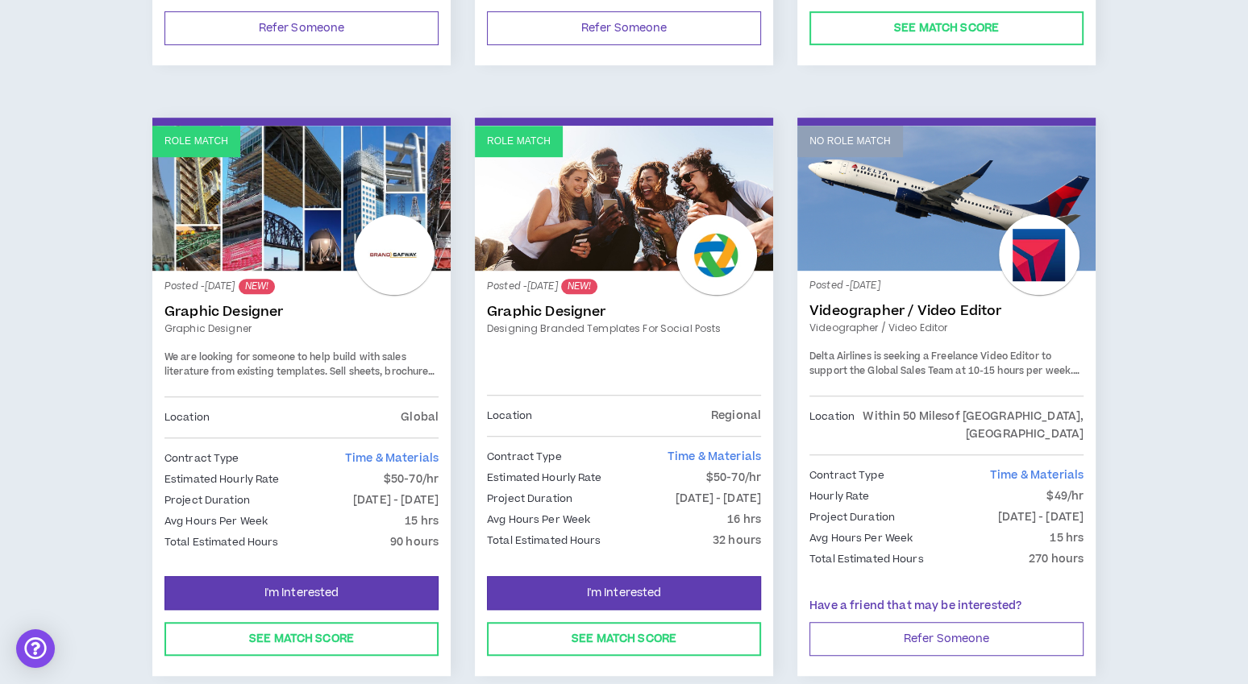
scroll to position [787, 0]
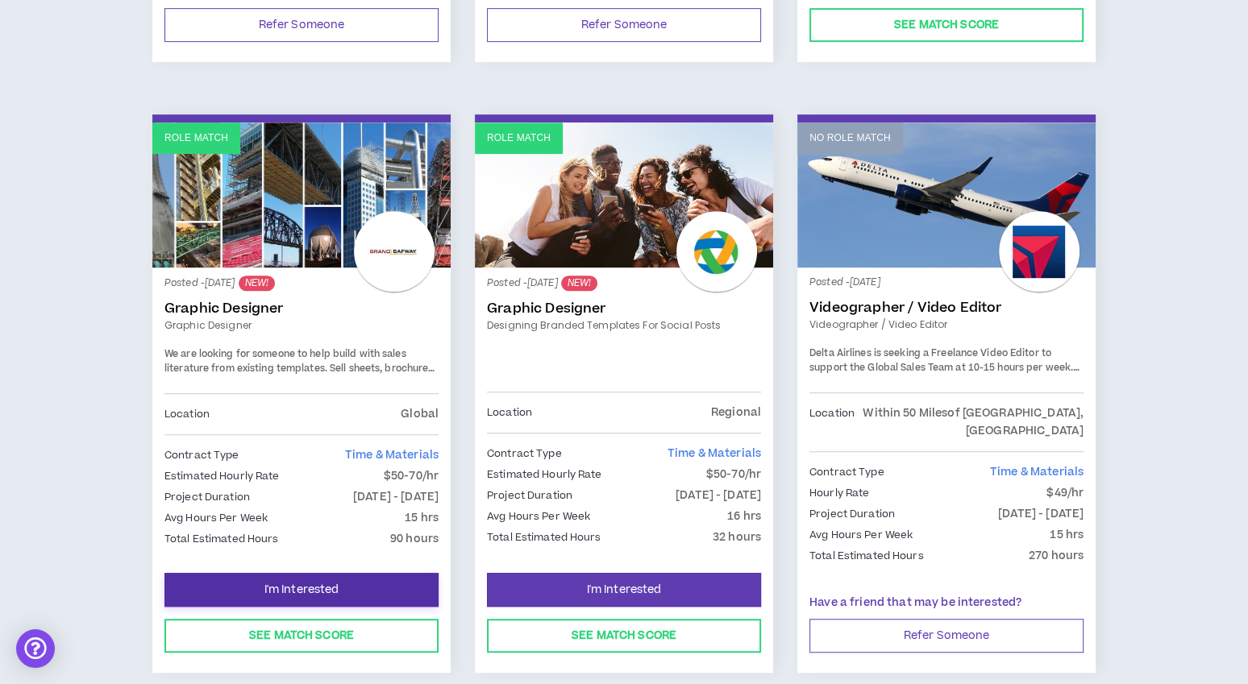
click at [372, 573] on button "I'm Interested" at bounding box center [301, 590] width 274 height 34
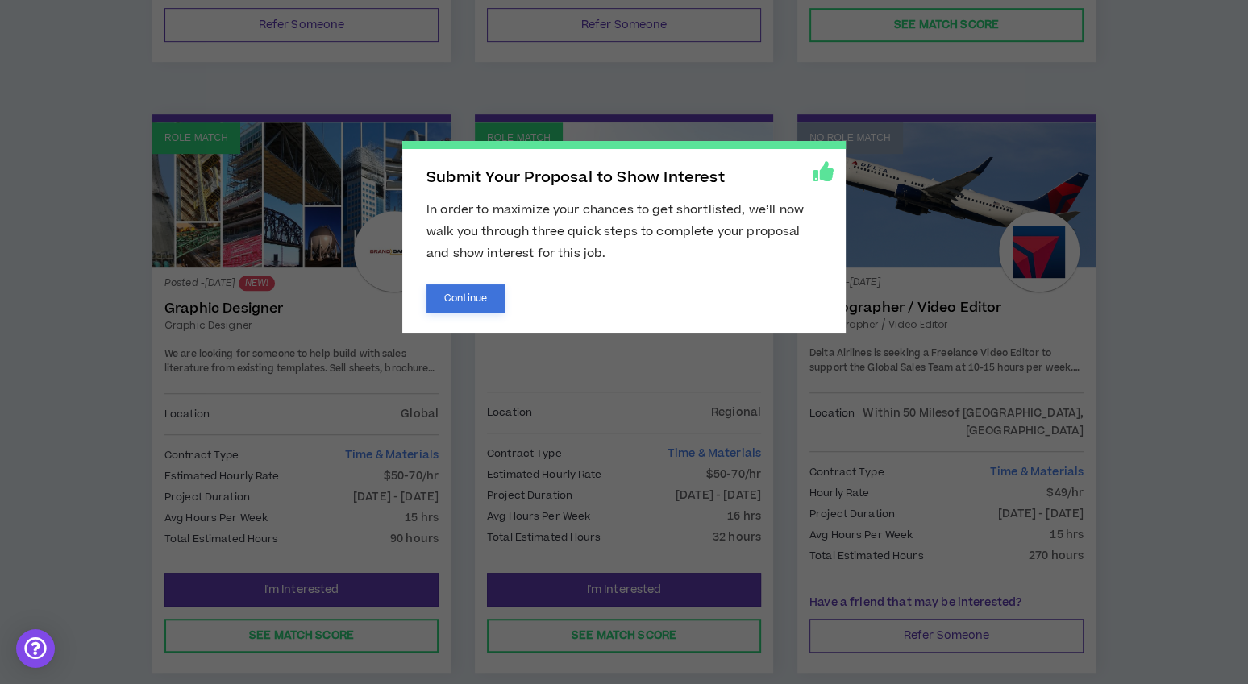
click at [485, 304] on button "Continue" at bounding box center [465, 299] width 78 height 28
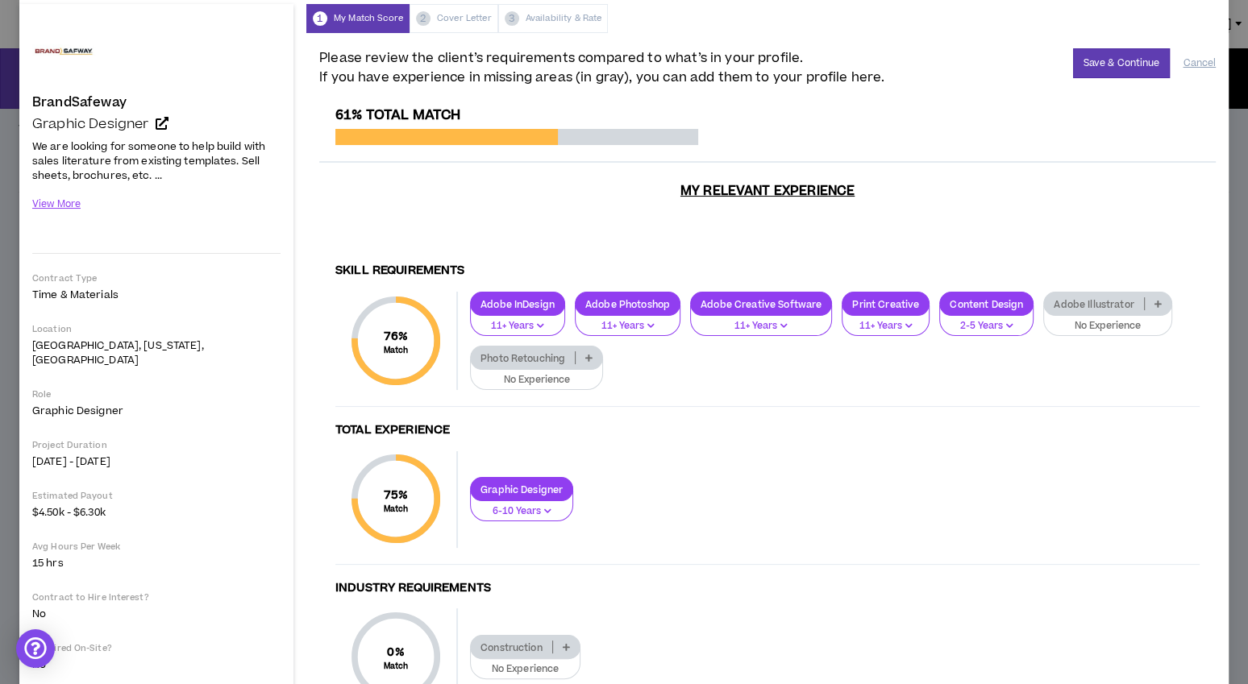
scroll to position [66, 0]
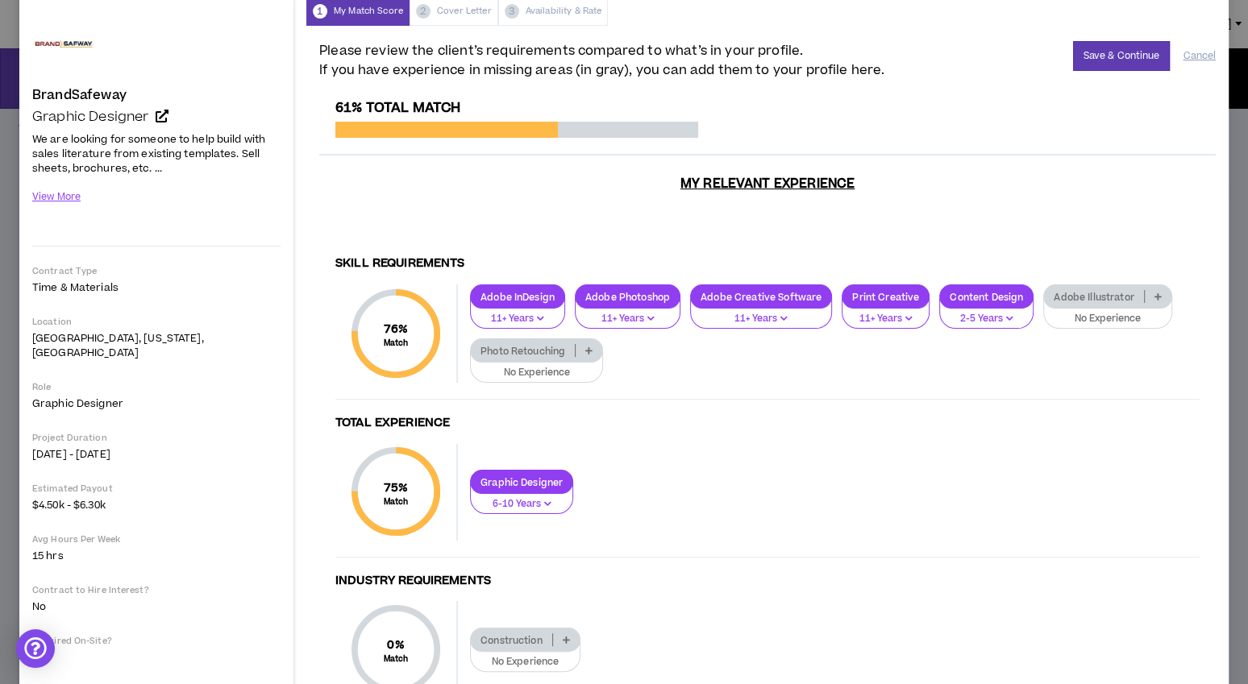
click at [588, 347] on icon at bounding box center [588, 351] width 7 height 8
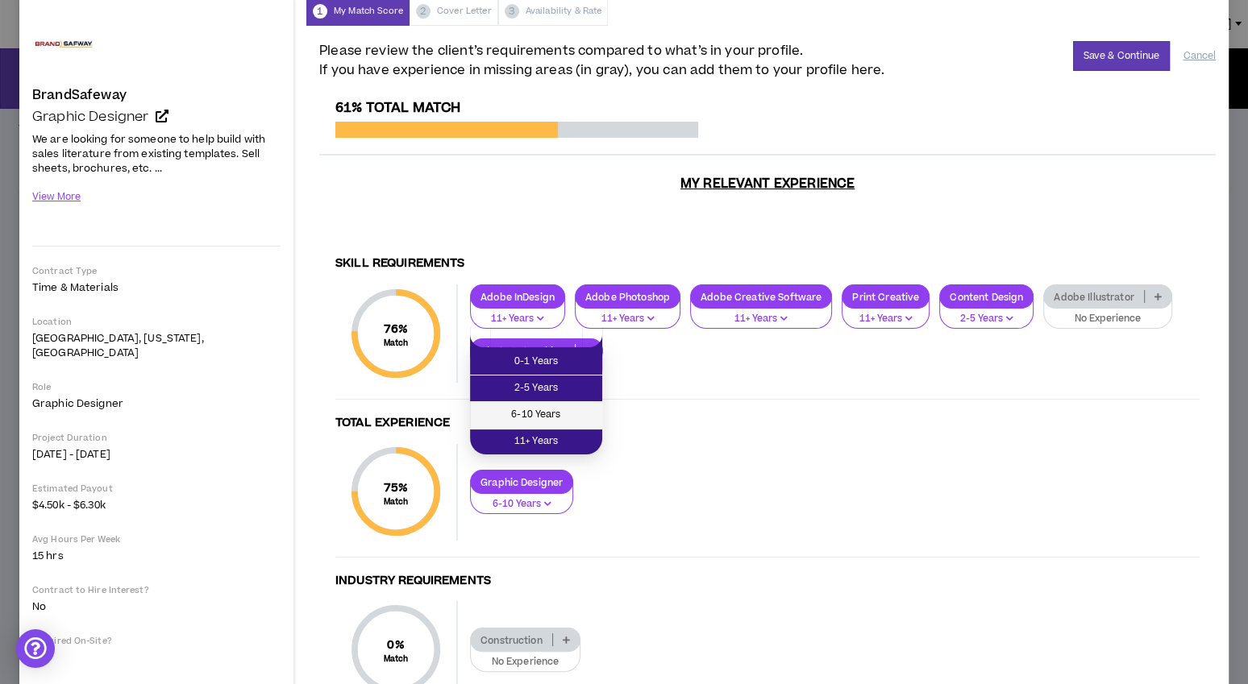
click at [561, 411] on span "6-10 Years" at bounding box center [536, 415] width 113 height 18
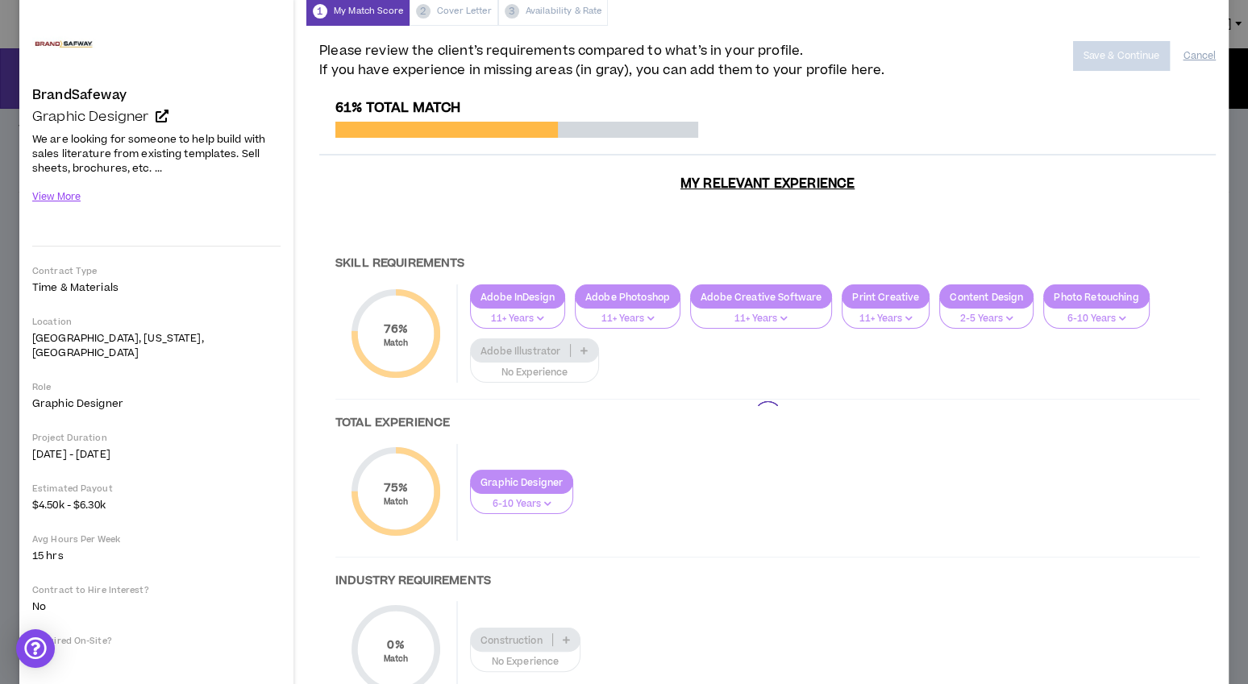
click at [580, 340] on div at bounding box center [767, 415] width 896 height 630
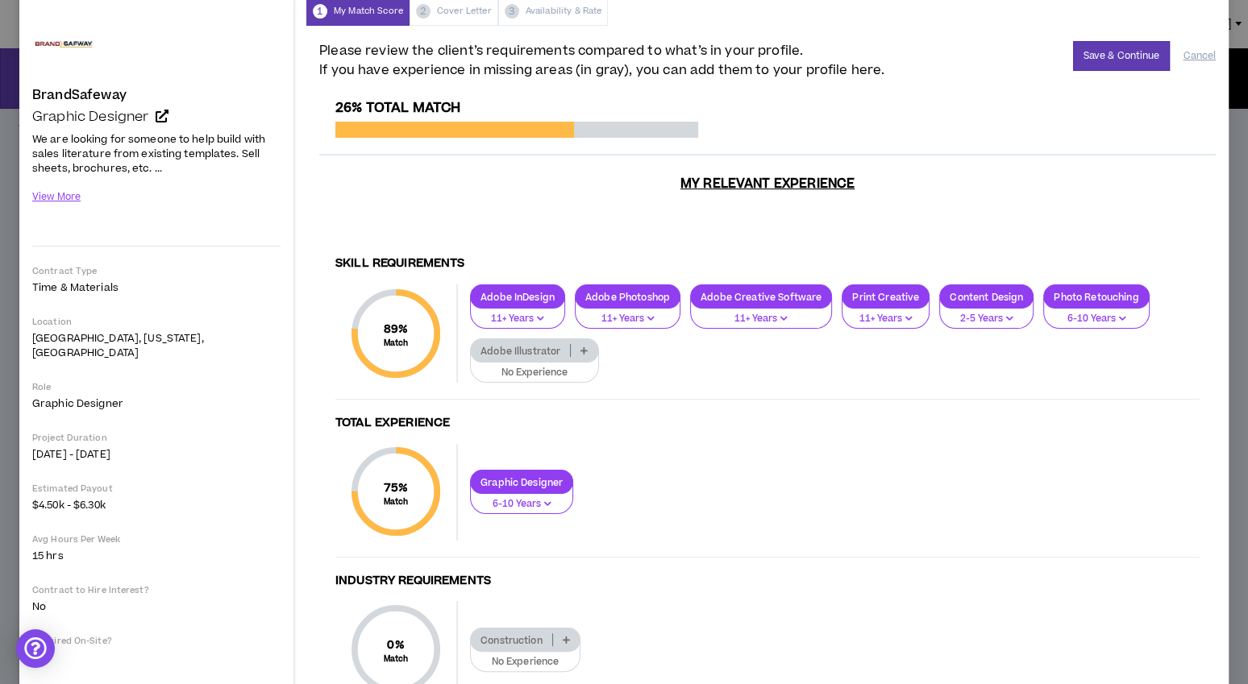
click at [583, 347] on icon at bounding box center [583, 351] width 7 height 8
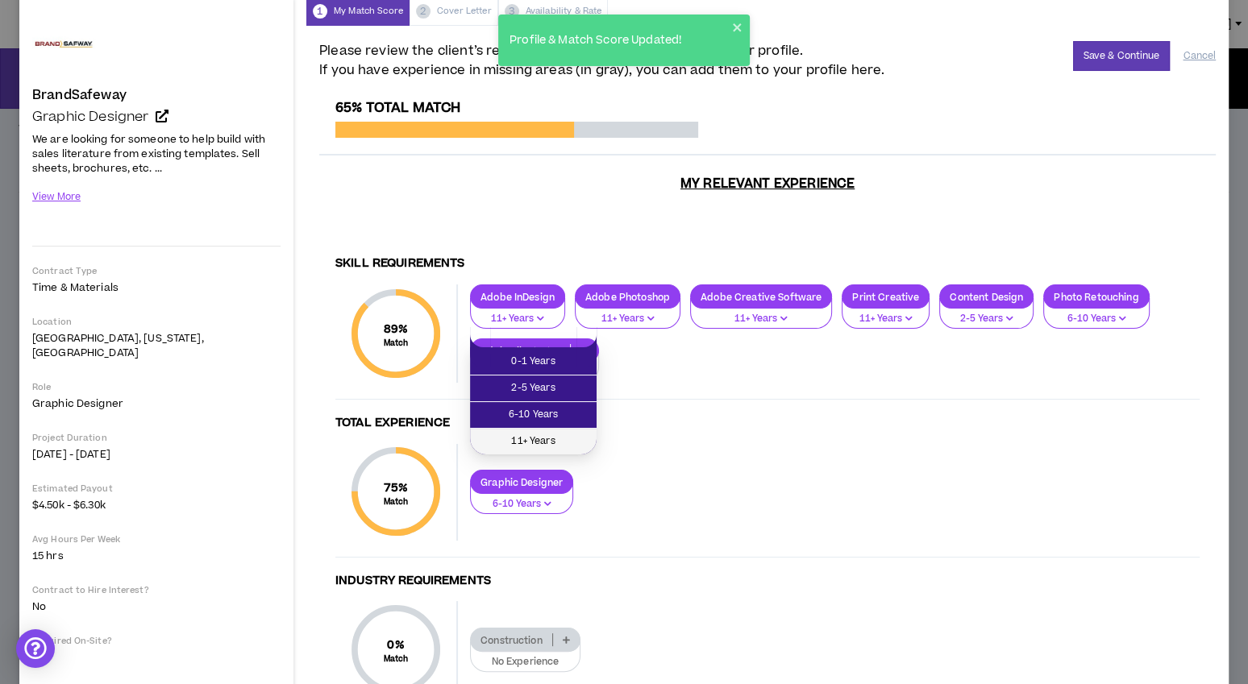
click at [566, 436] on span "11+ Years" at bounding box center [533, 442] width 107 height 18
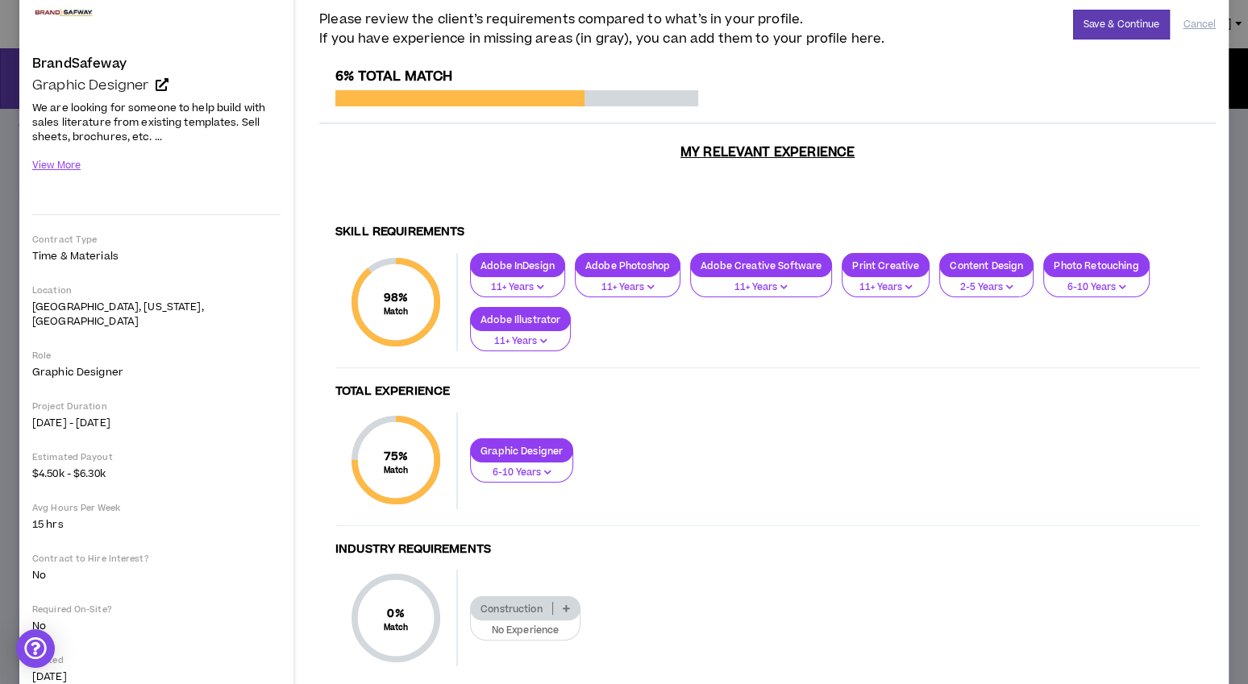
scroll to position [131, 0]
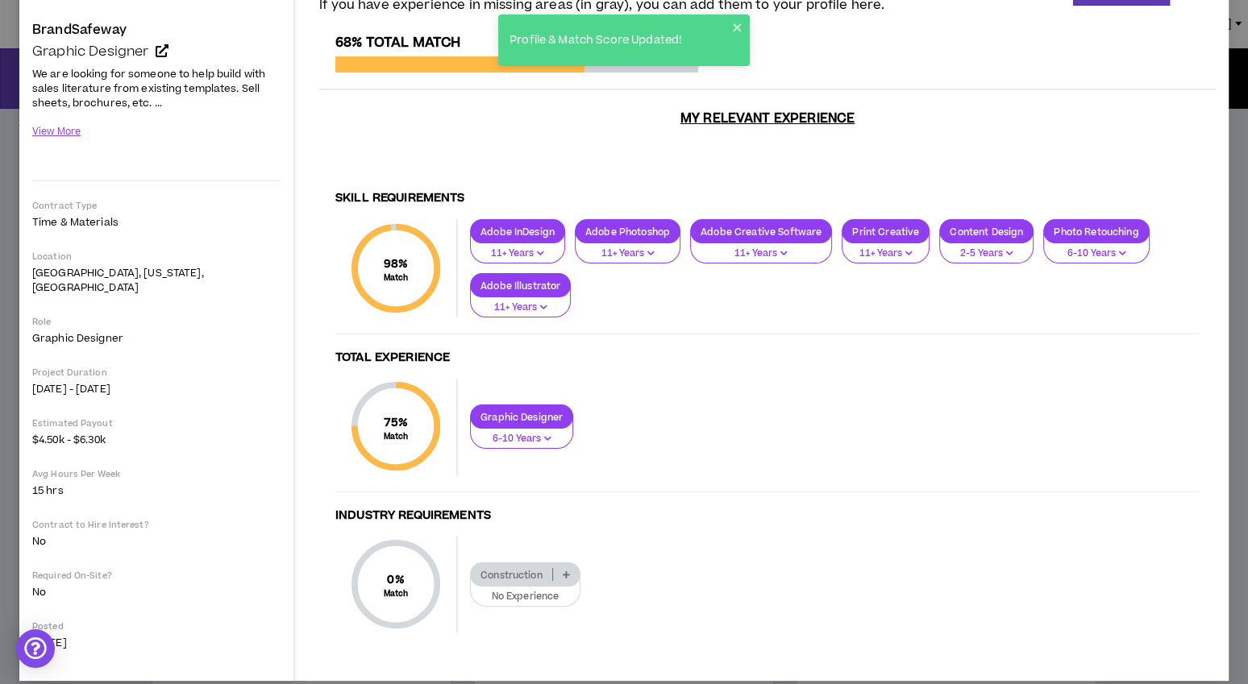
click at [574, 568] on p at bounding box center [566, 574] width 27 height 13
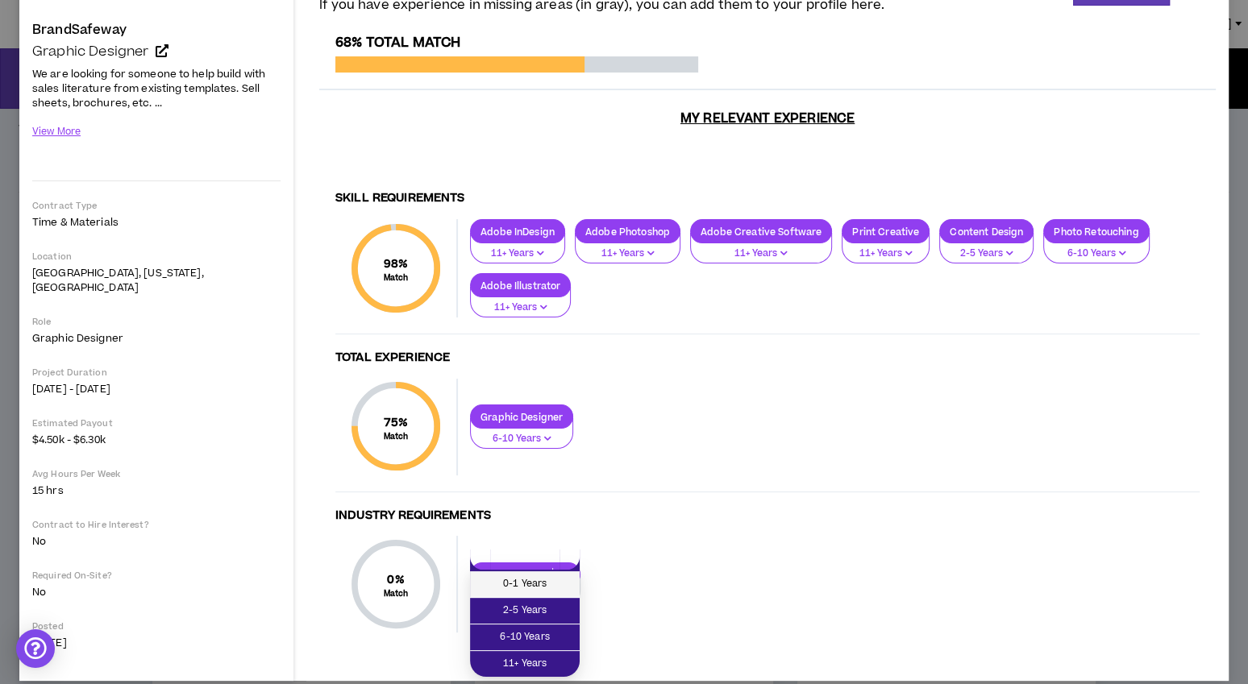
click at [567, 590] on span "0-1 Years" at bounding box center [525, 585] width 90 height 18
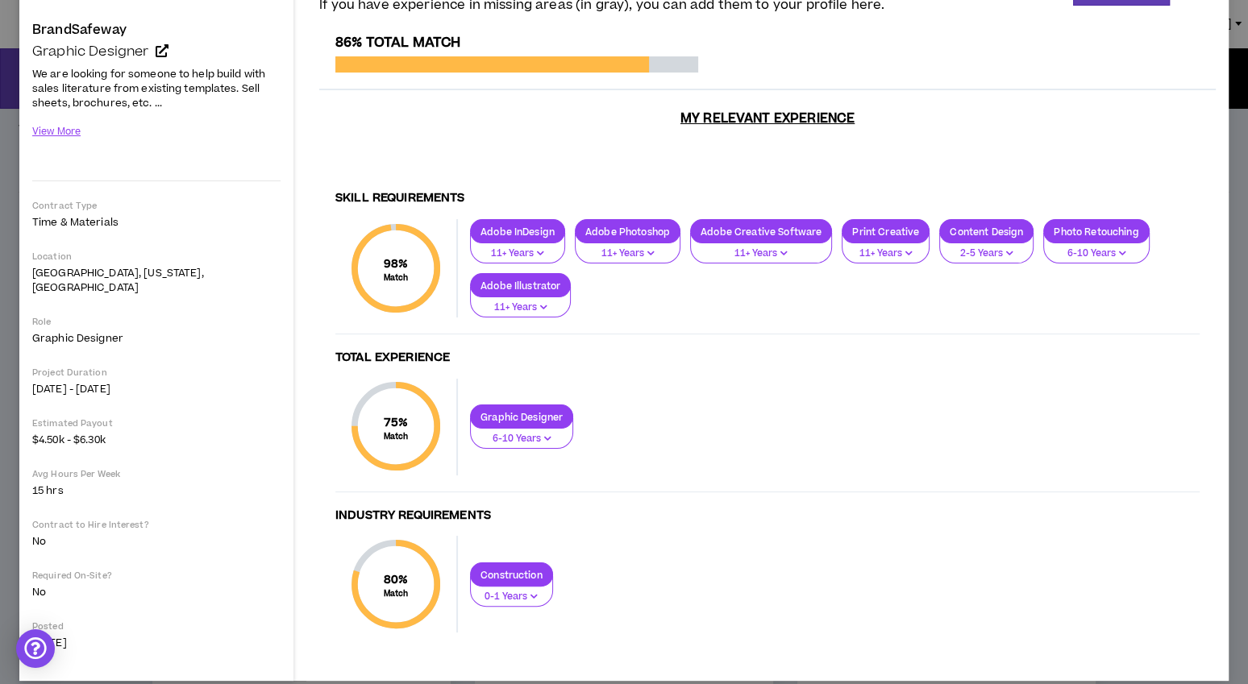
scroll to position [0, 0]
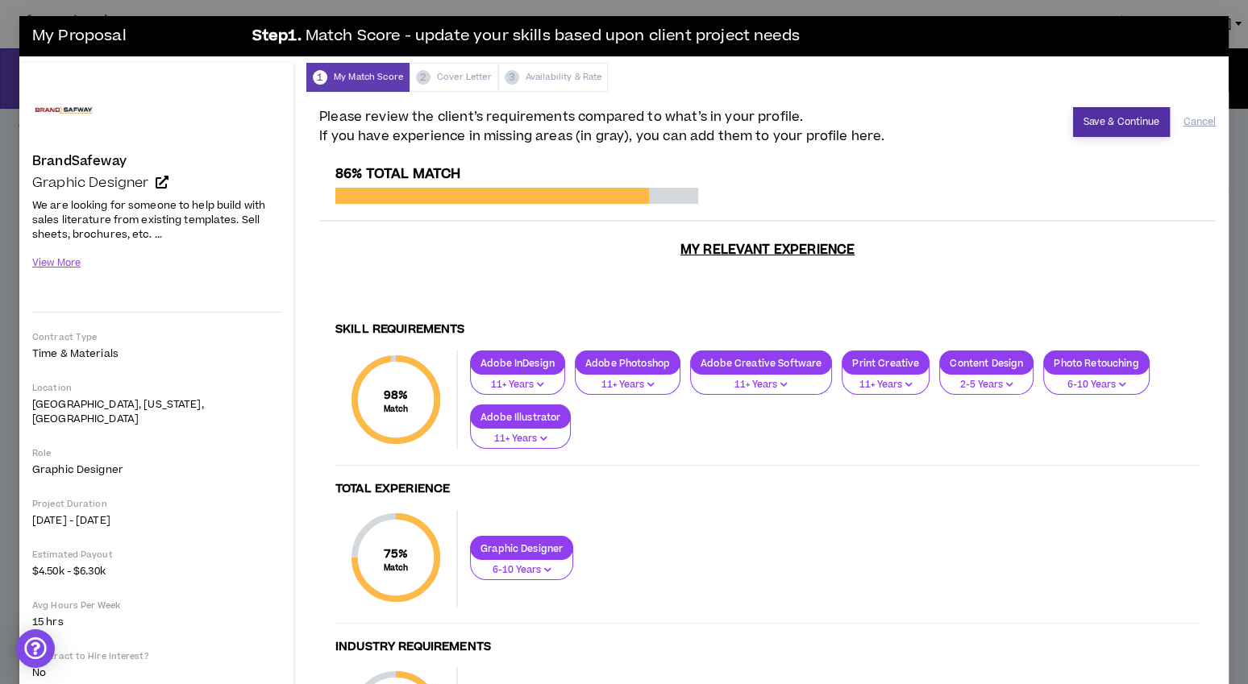
click at [1113, 134] on button "Save & Continue" at bounding box center [1122, 122] width 98 height 30
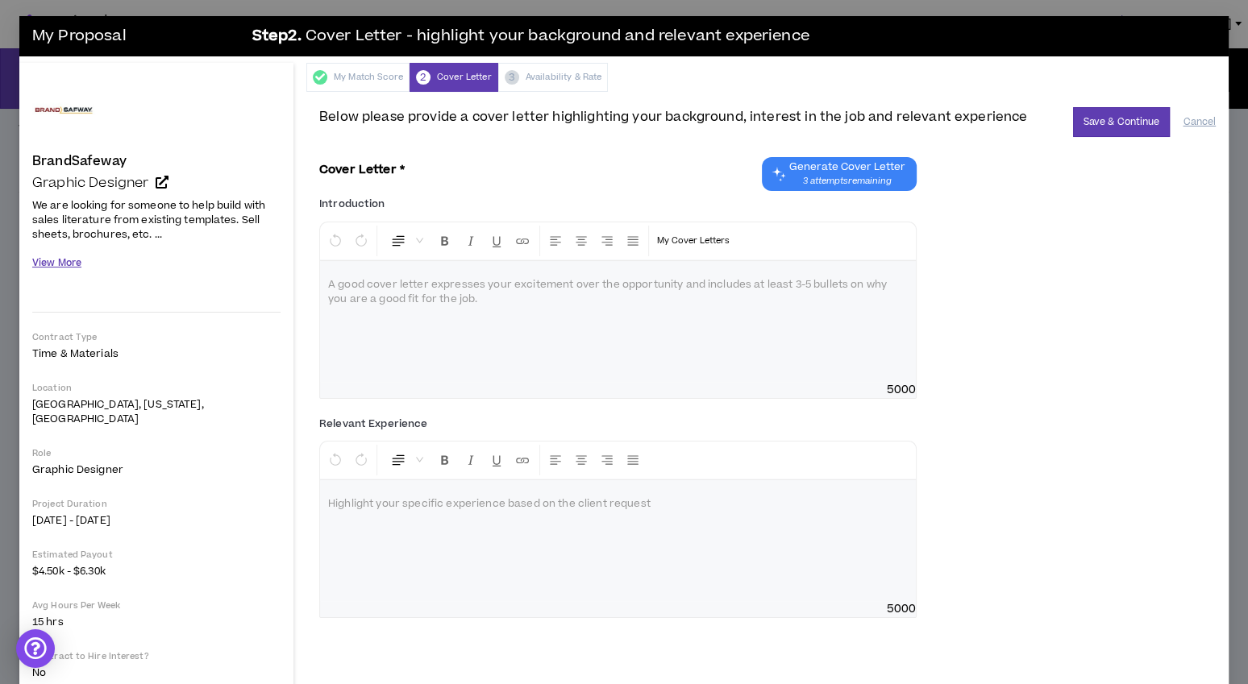
click at [64, 264] on button "View More" at bounding box center [56, 263] width 49 height 28
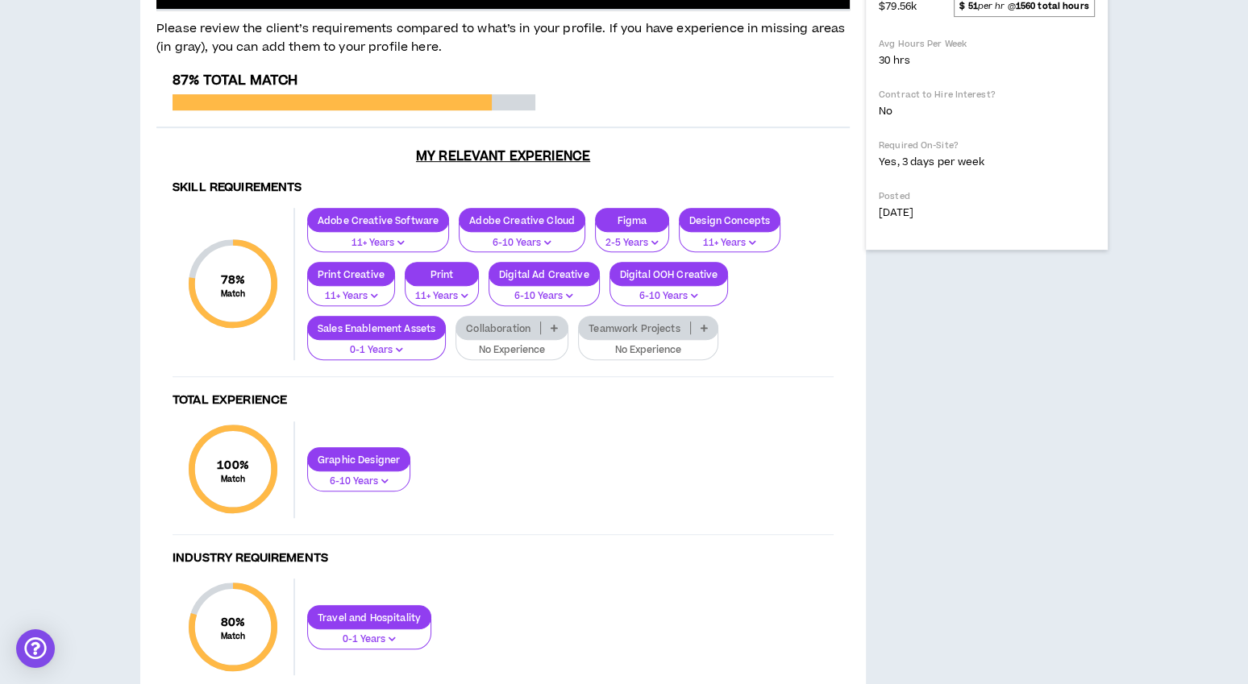
scroll to position [470, 0]
